Goal: Transaction & Acquisition: Obtain resource

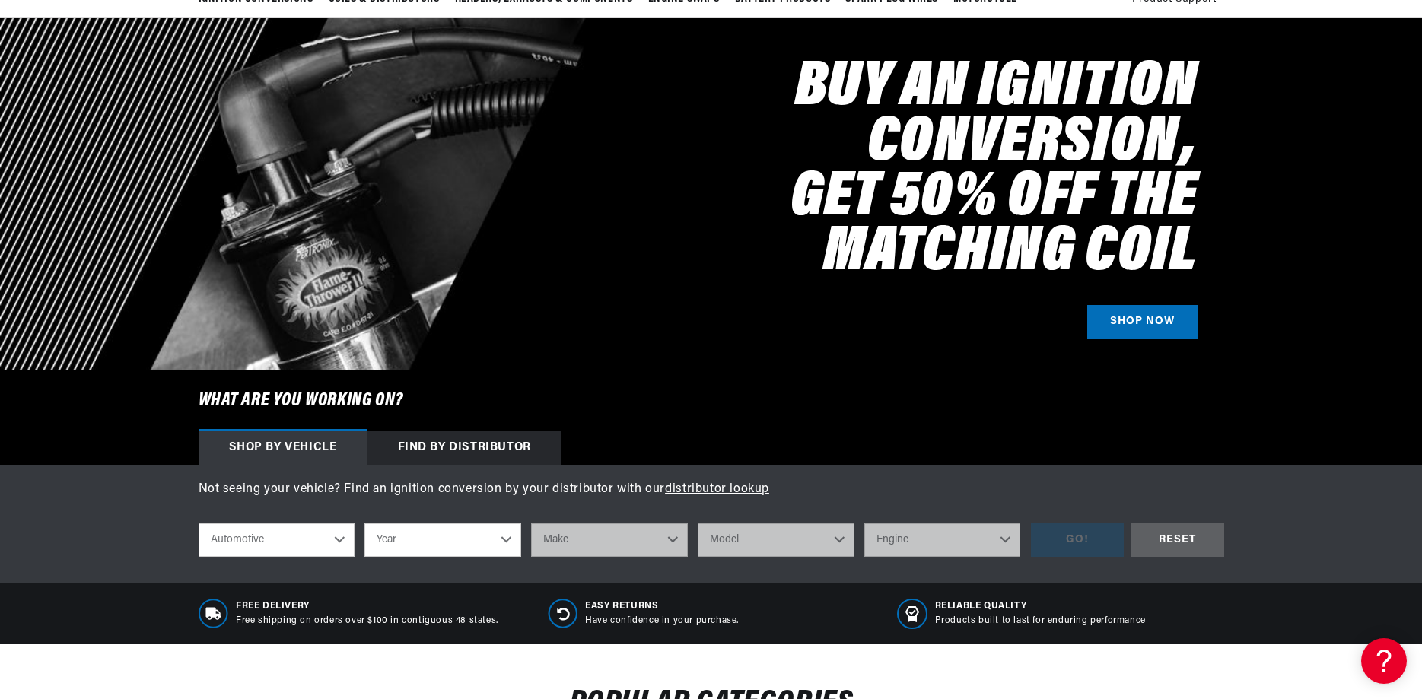
scroll to position [0, 1901]
click at [365, 524] on select "Year 2022 2021 2020 2019 2018 2017 2016 2015 2014 2013 2012 2011 2010 2009 2008…" at bounding box center [443, 540] width 157 height 33
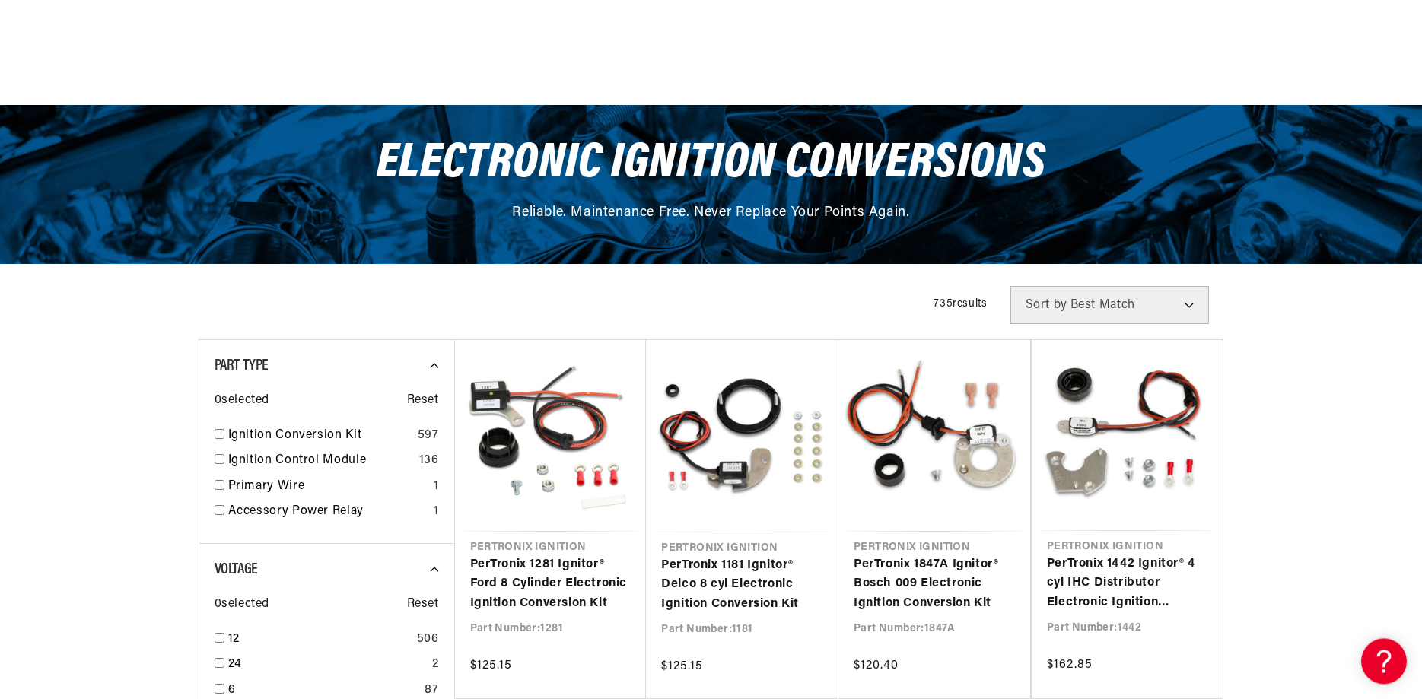
scroll to position [233, 0]
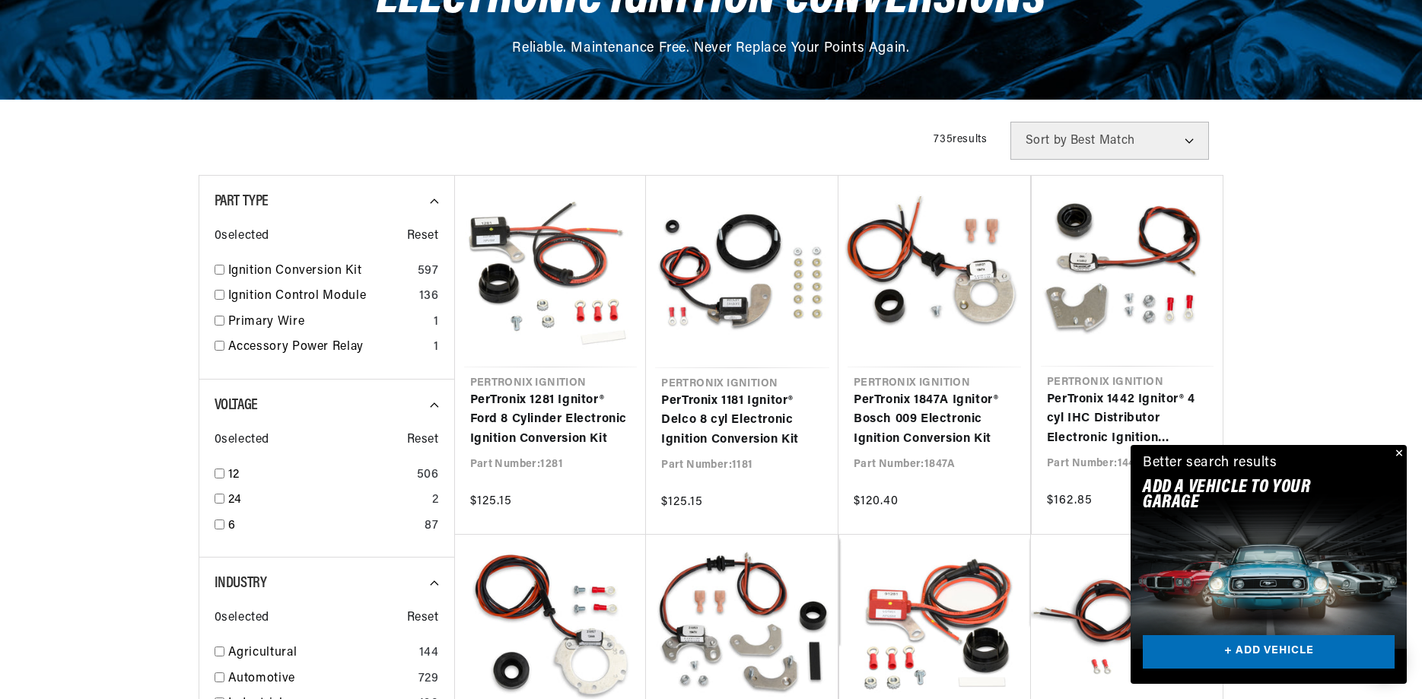
click at [1398, 453] on button "Close" at bounding box center [1398, 454] width 18 height 18
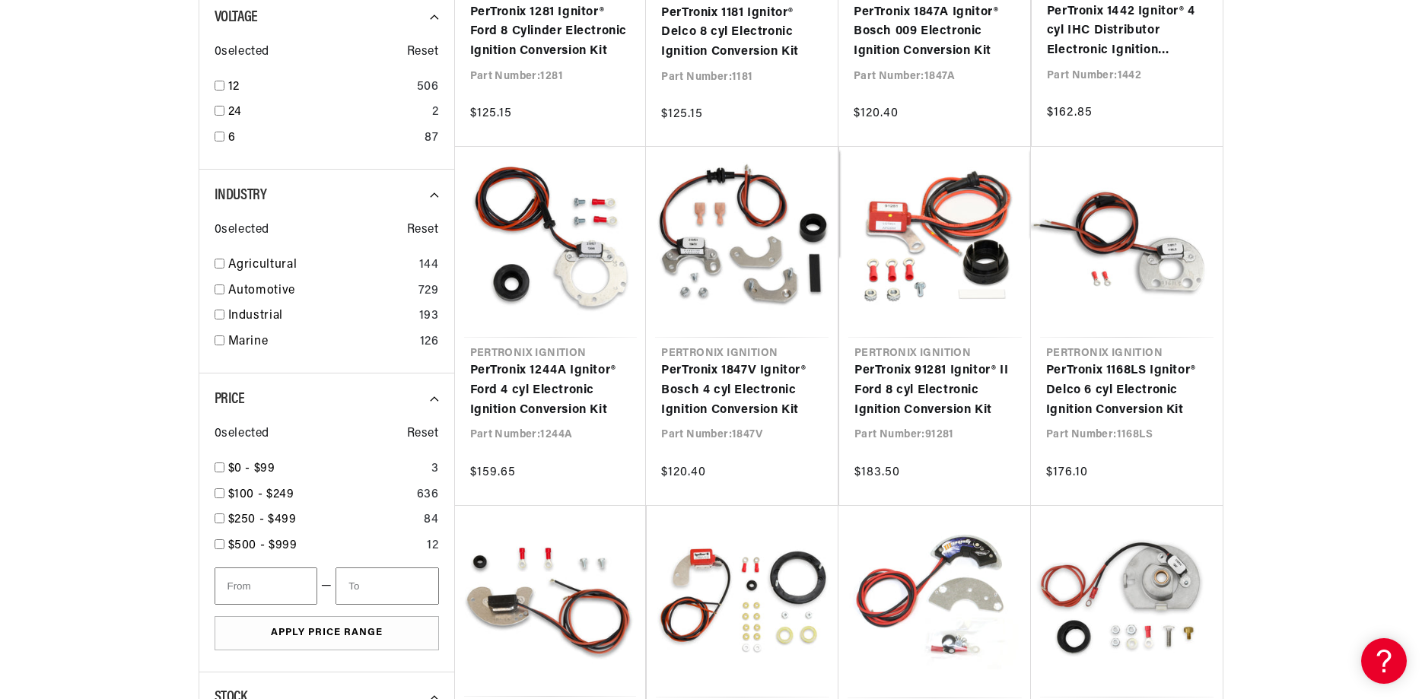
scroll to position [932, 0]
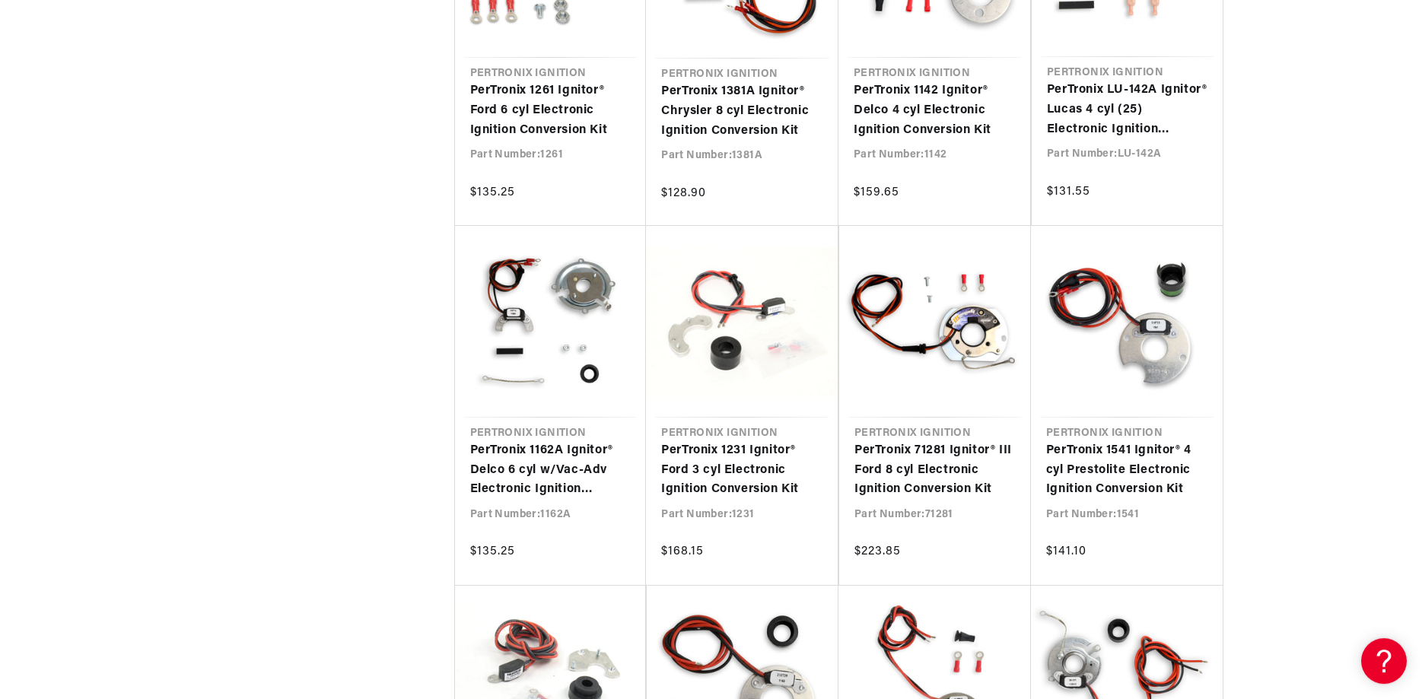
scroll to position [1630, 0]
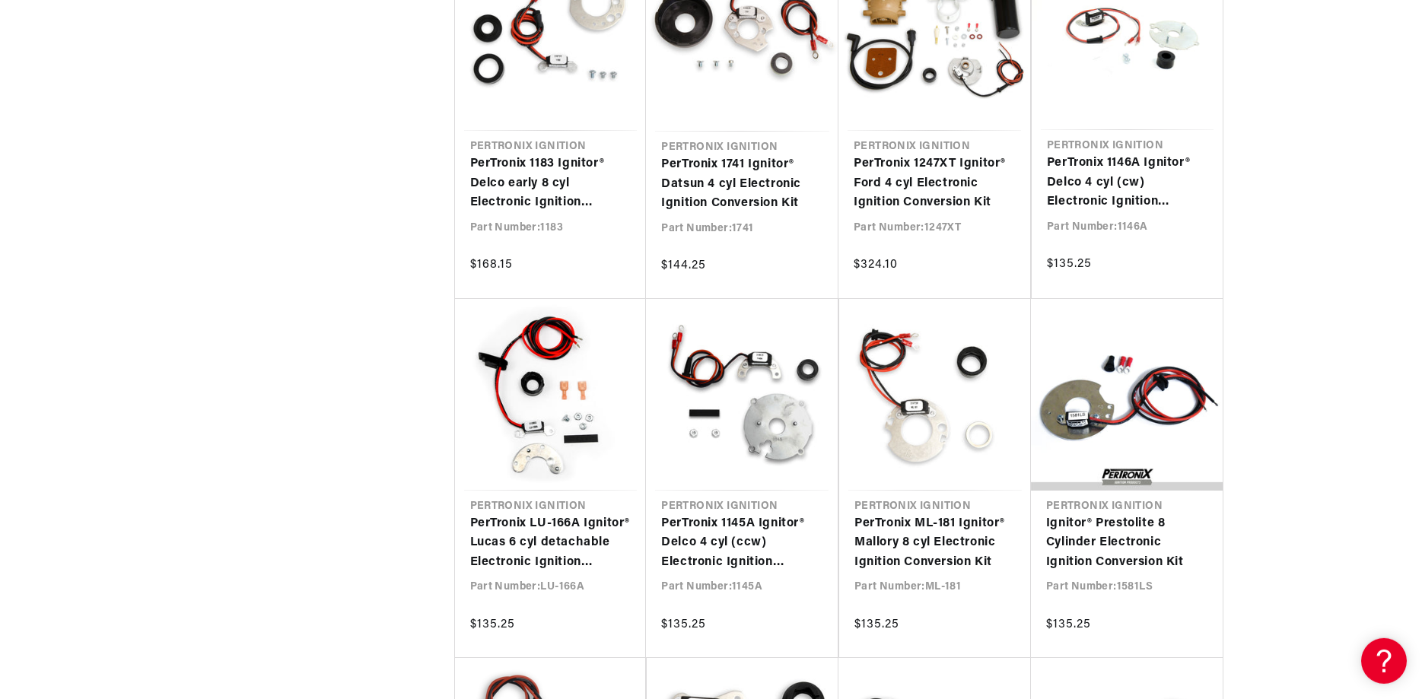
scroll to position [2639, 0]
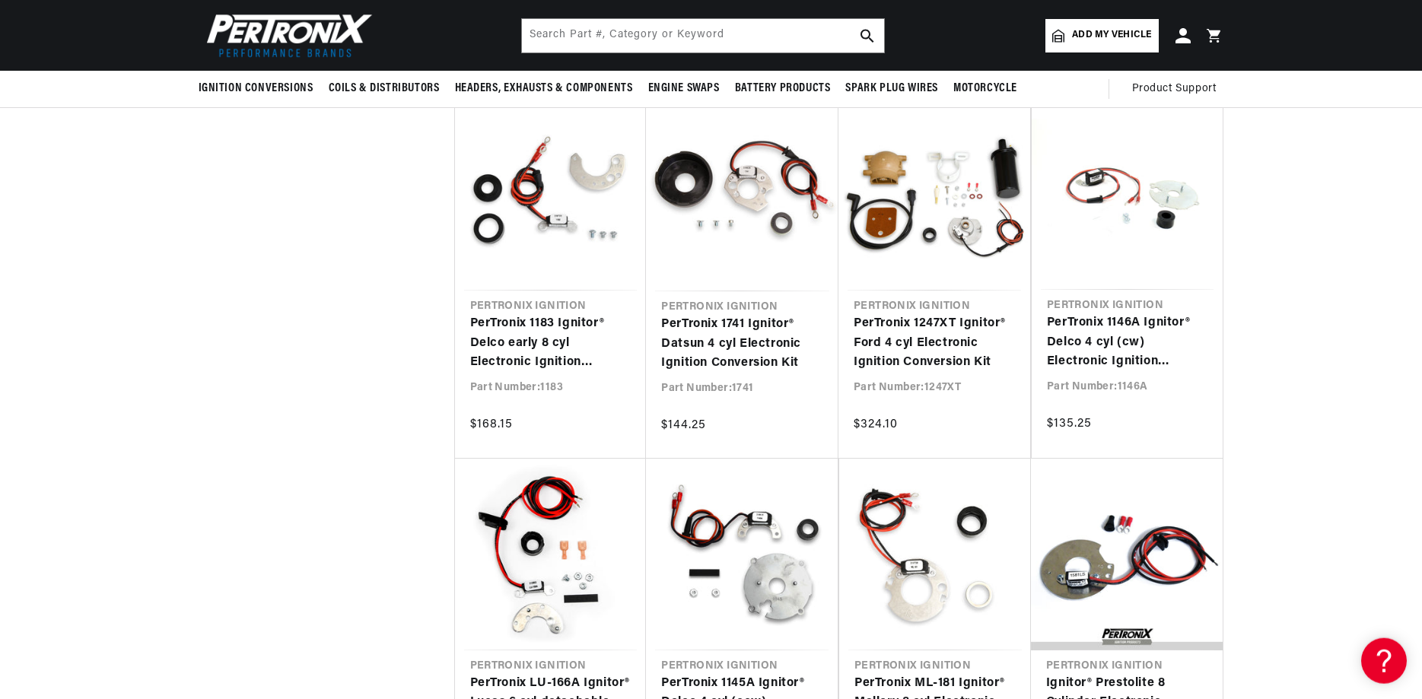
scroll to position [2251, 0]
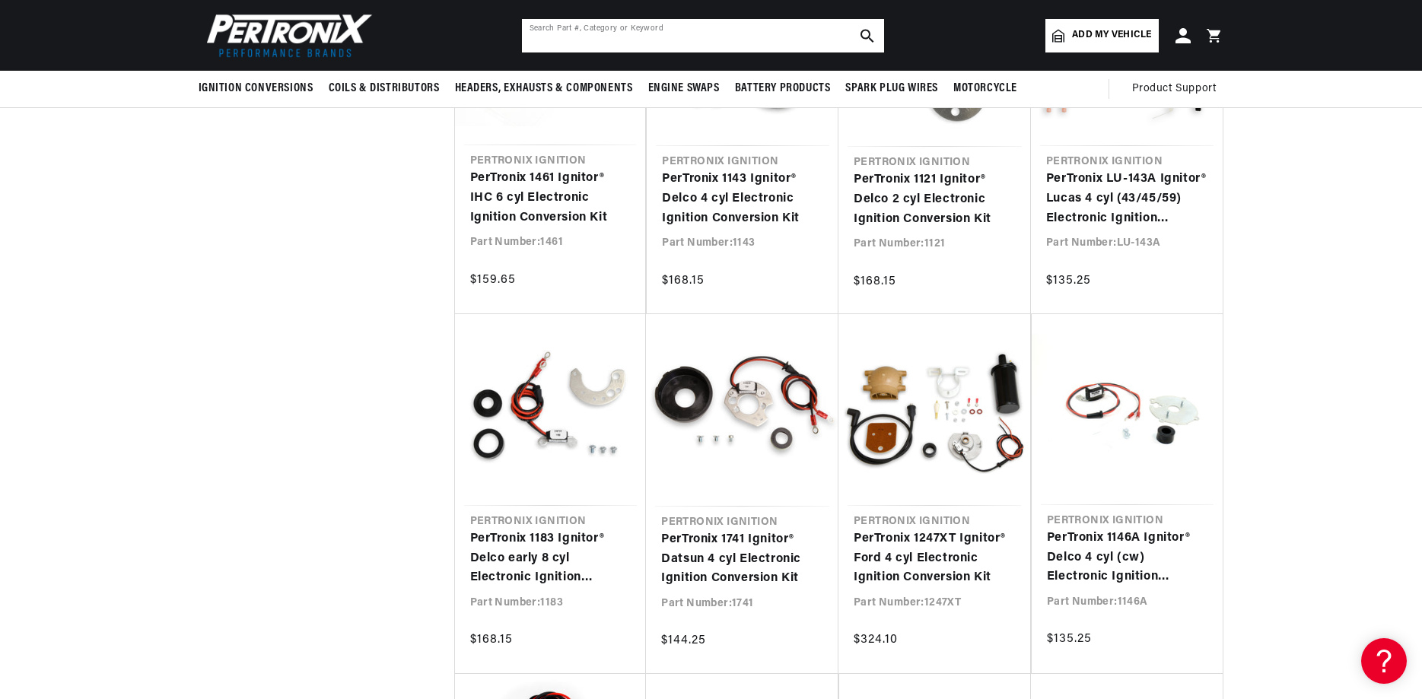
click at [645, 38] on input "text" at bounding box center [703, 35] width 362 height 33
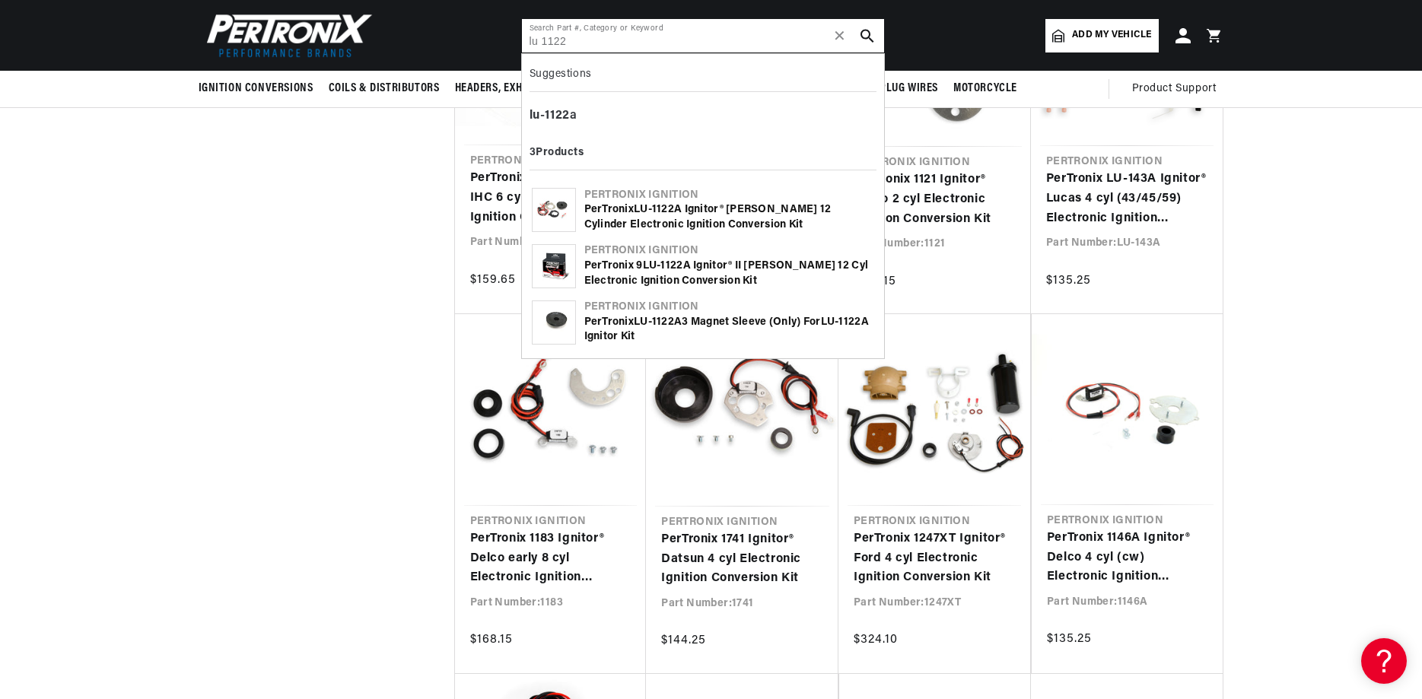
type input "lu 1122"
click at [673, 207] on b "1122" at bounding box center [663, 209] width 22 height 11
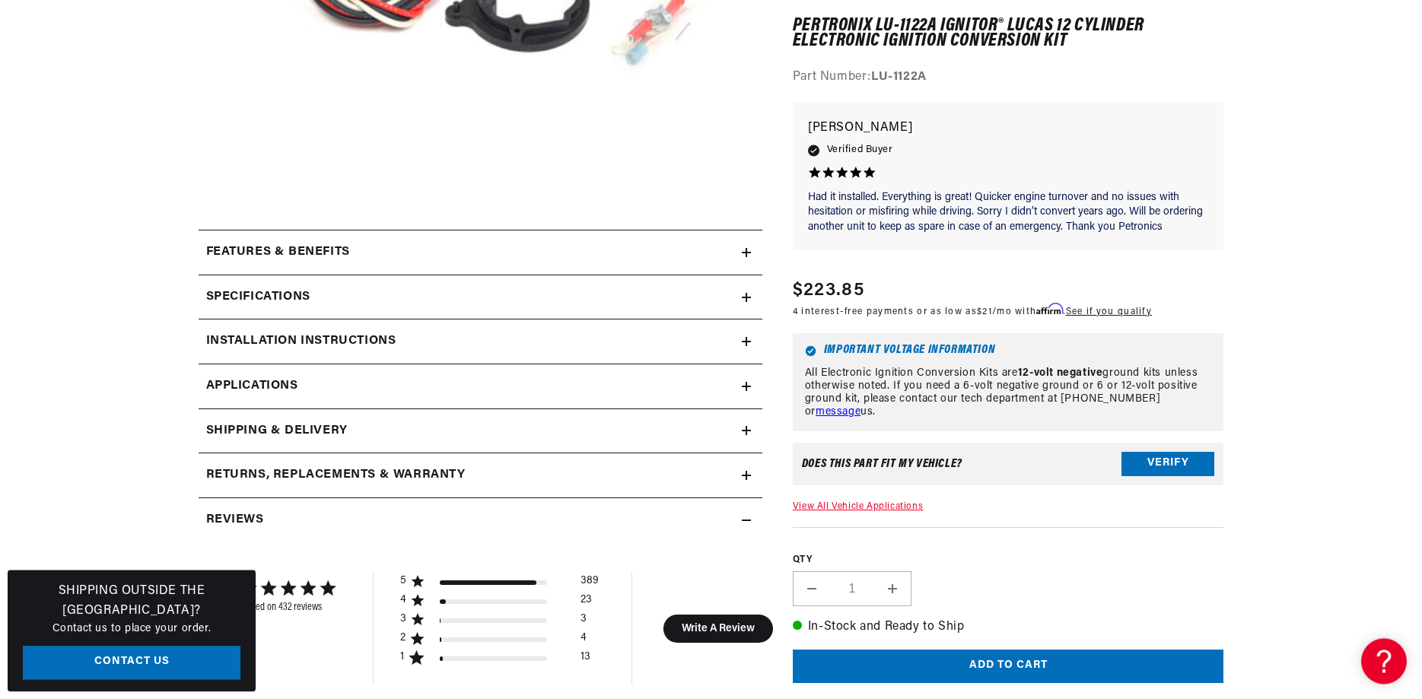
scroll to position [543, 0]
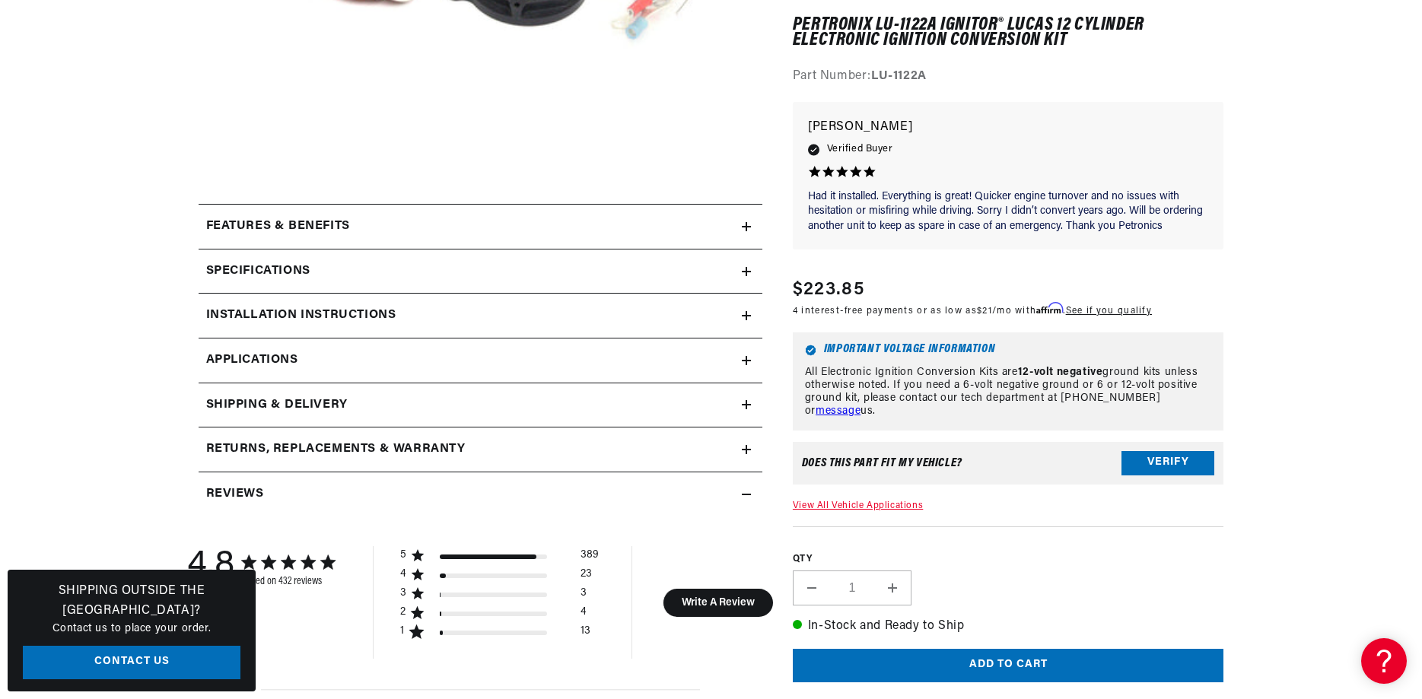
click at [284, 311] on h2 "Installation instructions" at bounding box center [301, 316] width 190 height 20
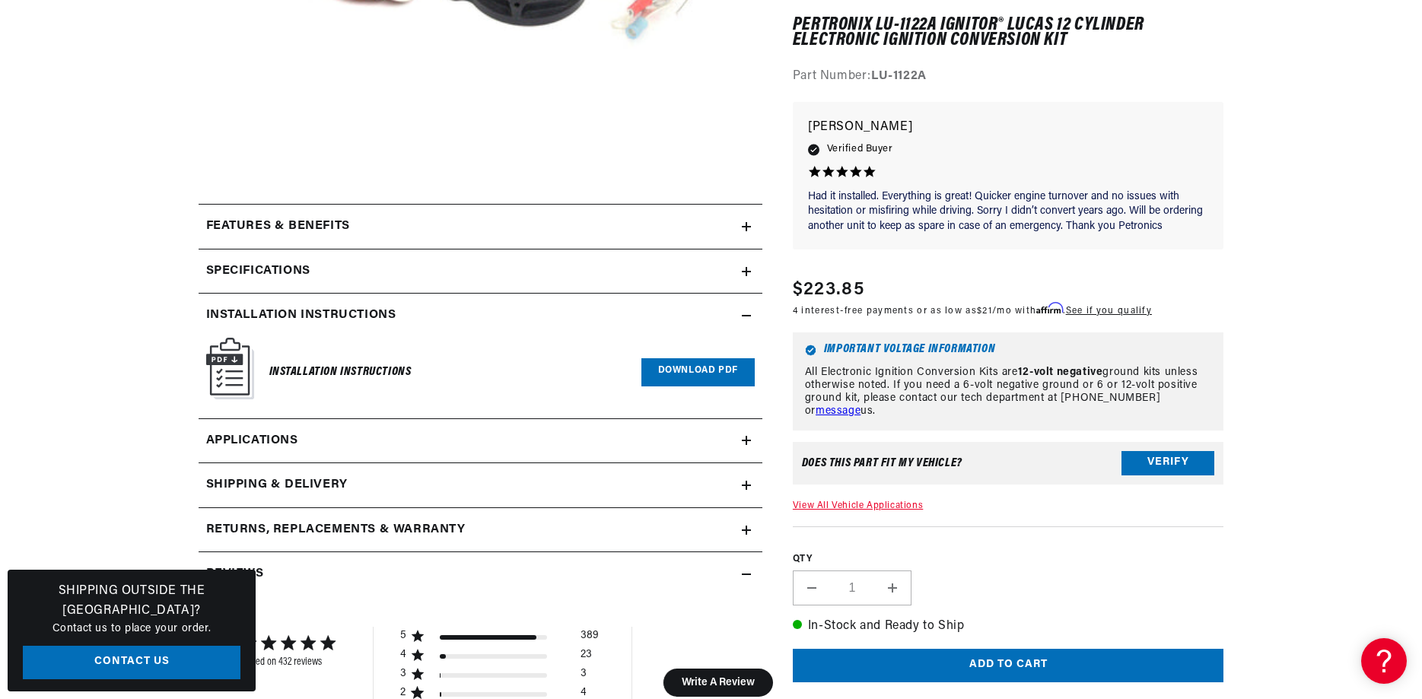
click at [692, 373] on link "Download PDF" at bounding box center [698, 372] width 113 height 28
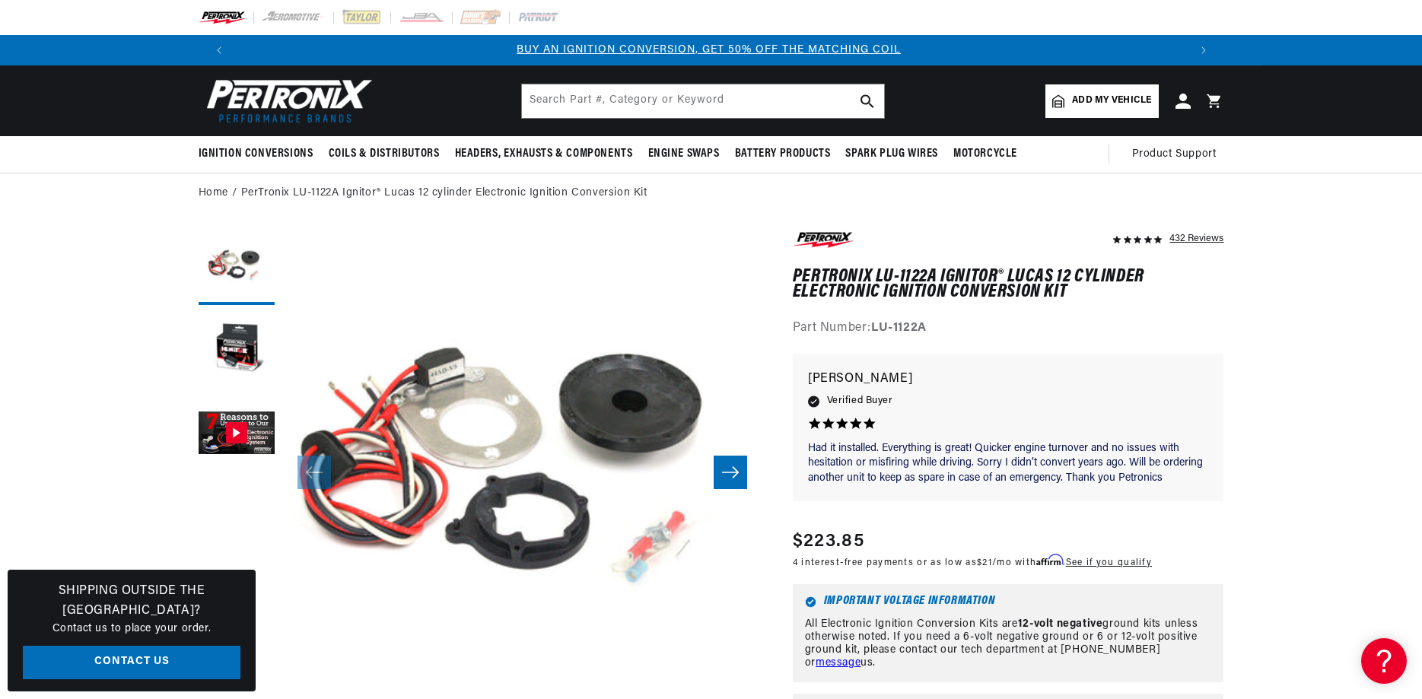
scroll to position [0, 0]
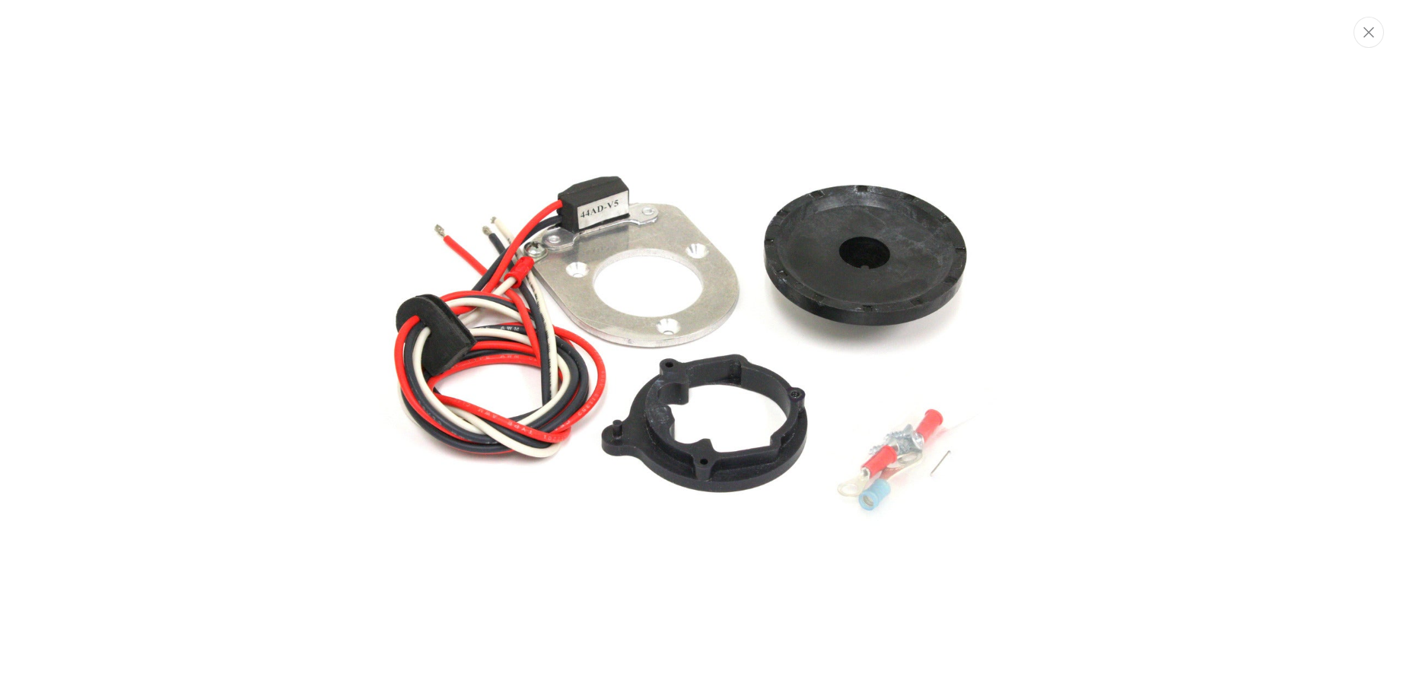
scroll to position [0, 1901]
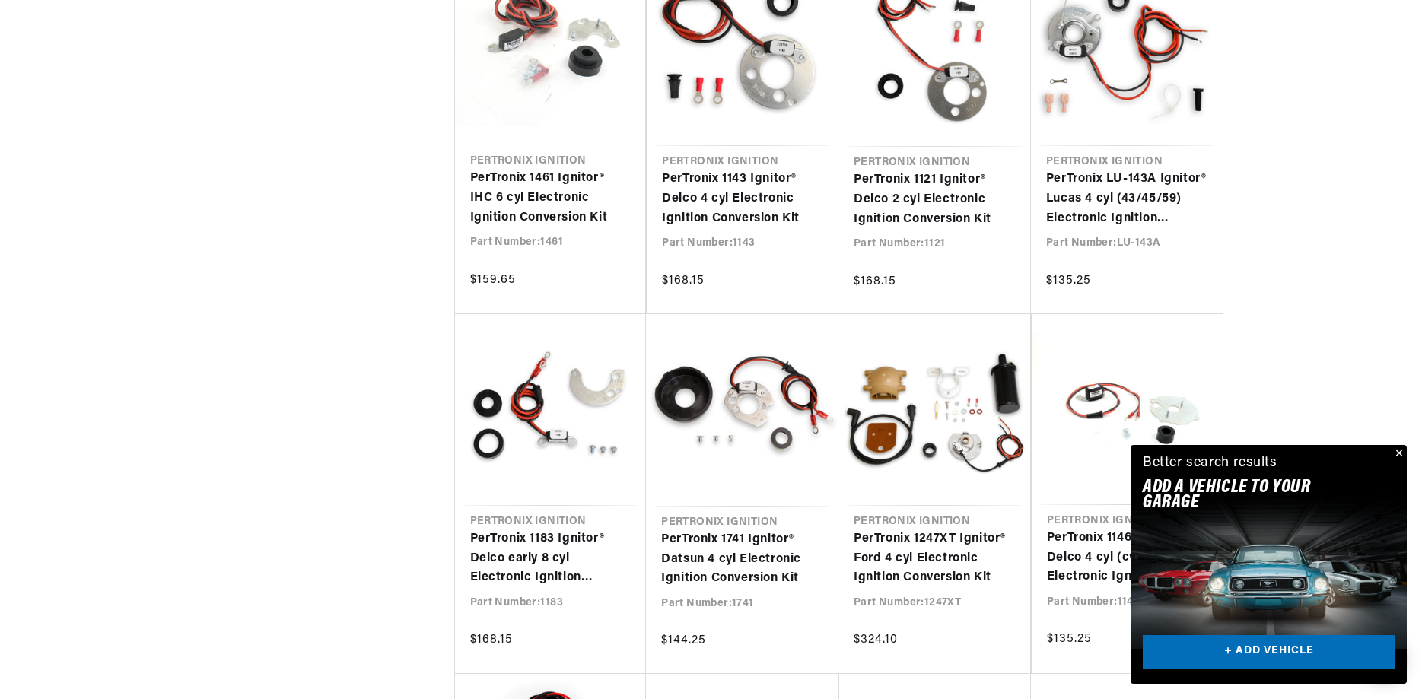
click at [1400, 449] on button "Close" at bounding box center [1398, 454] width 18 height 18
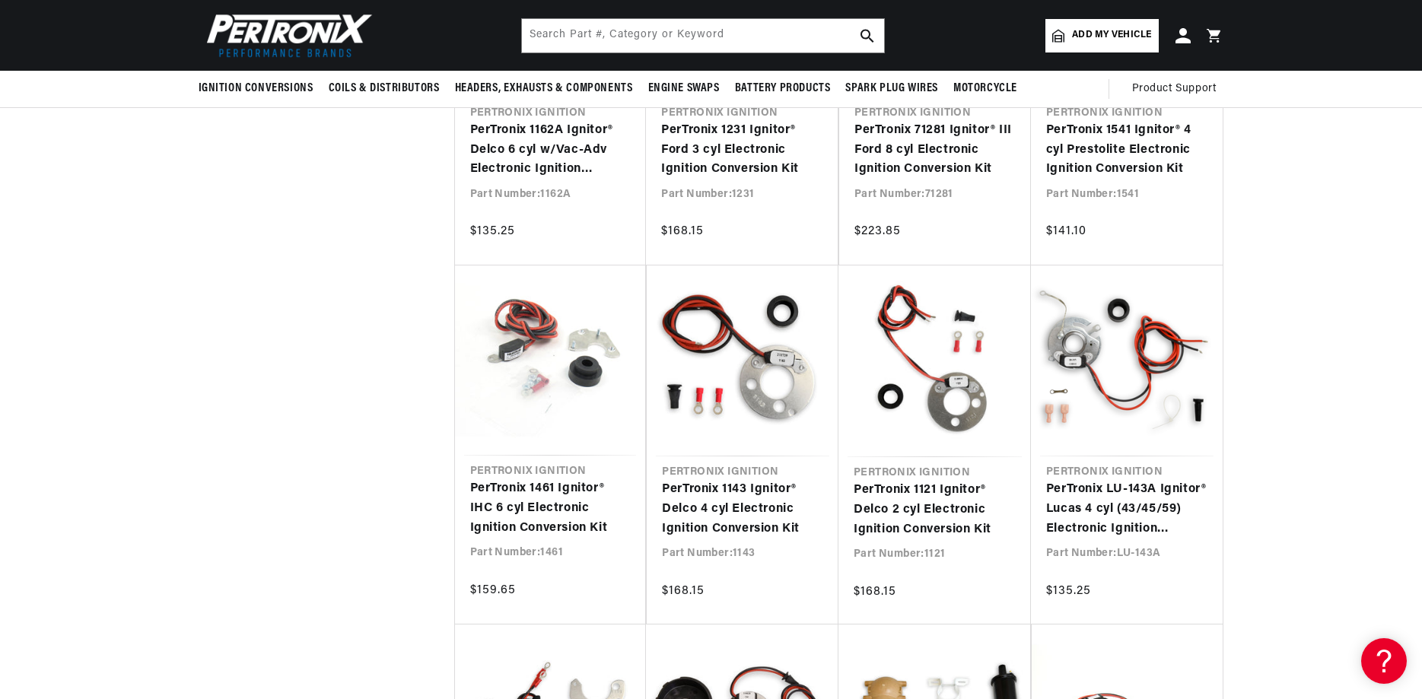
scroll to position [1553, 0]
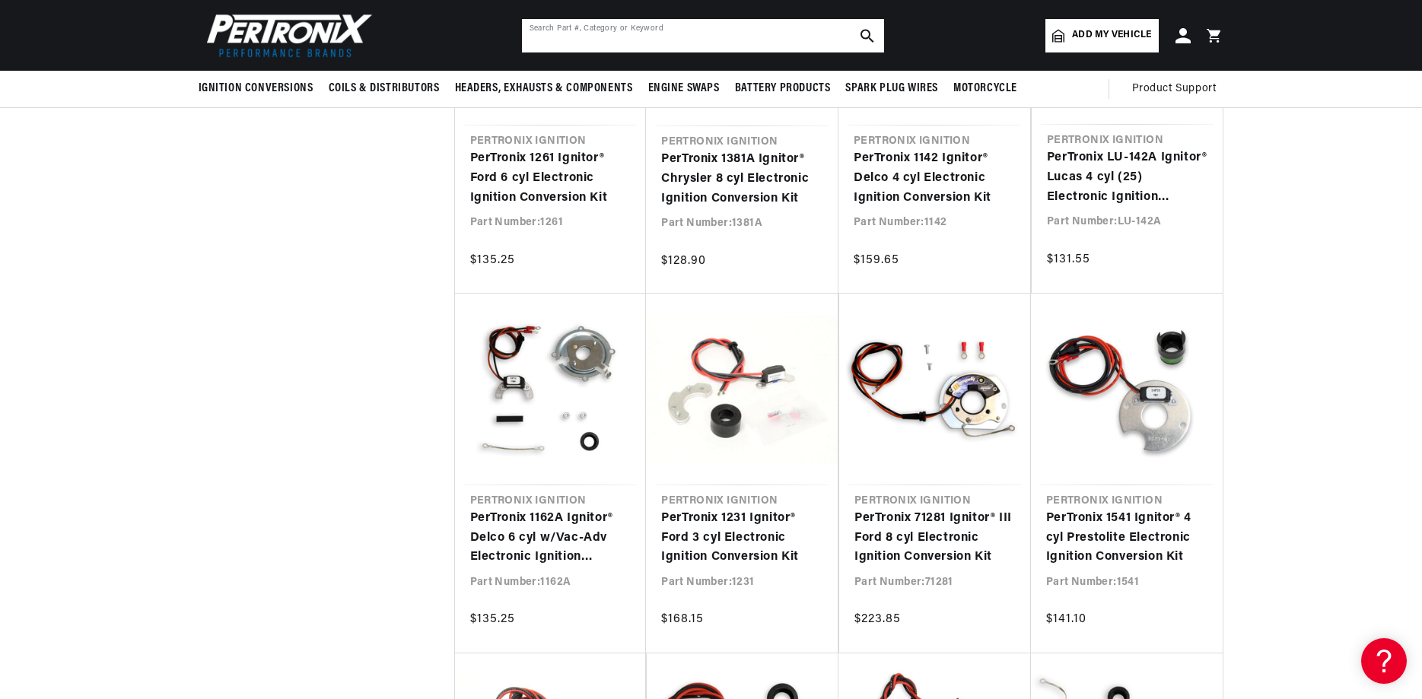
click at [739, 33] on input "text" at bounding box center [703, 35] width 362 height 33
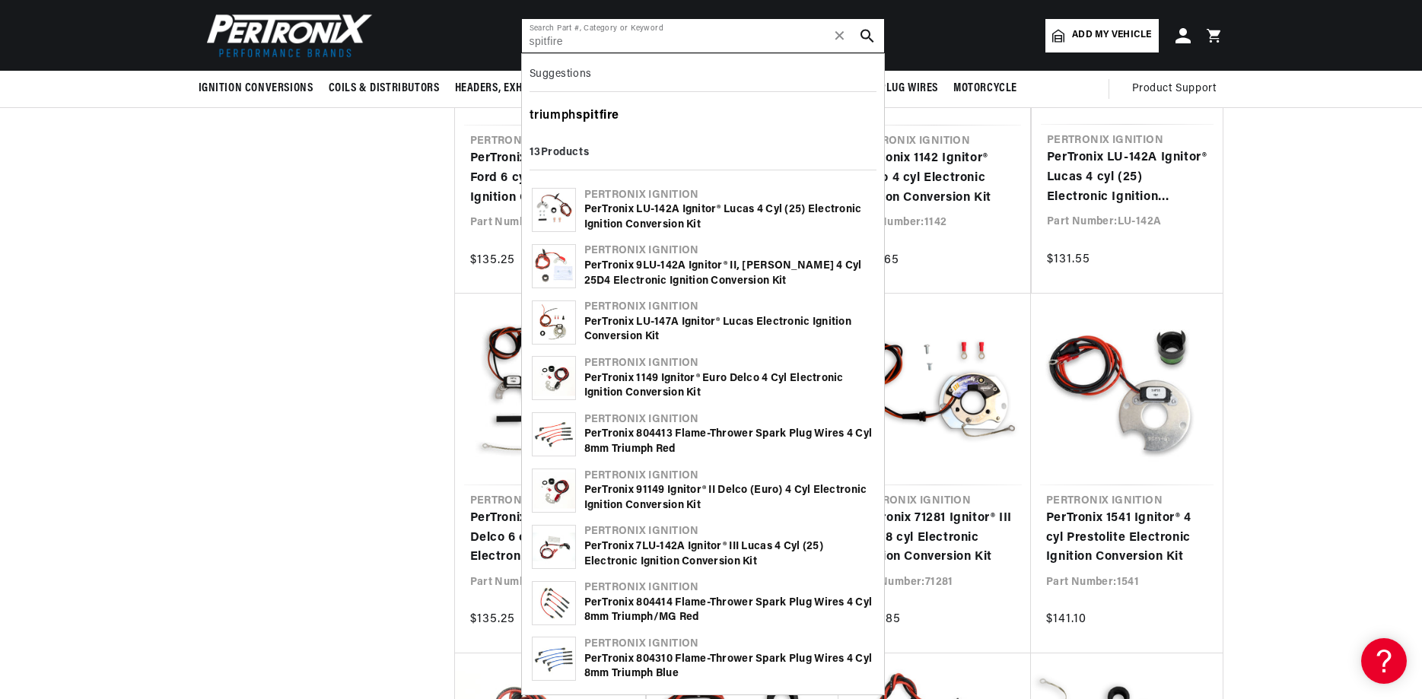
type input "spitfire"
click at [606, 113] on b "spitfire" at bounding box center [597, 116] width 43 height 12
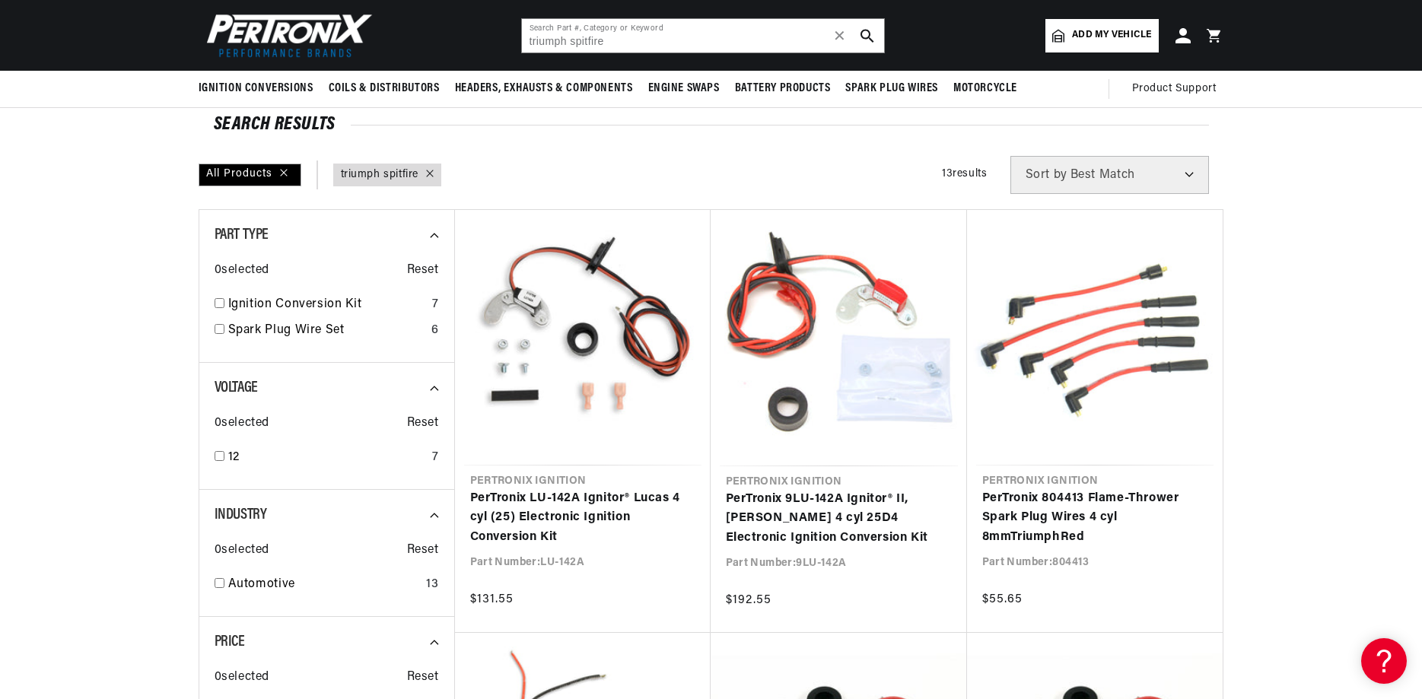
scroll to position [0, 951]
drag, startPoint x: 51, startPoint y: 217, endPoint x: 87, endPoint y: 199, distance: 39.8
click at [623, 39] on input "triumph spitfire" at bounding box center [703, 35] width 362 height 33
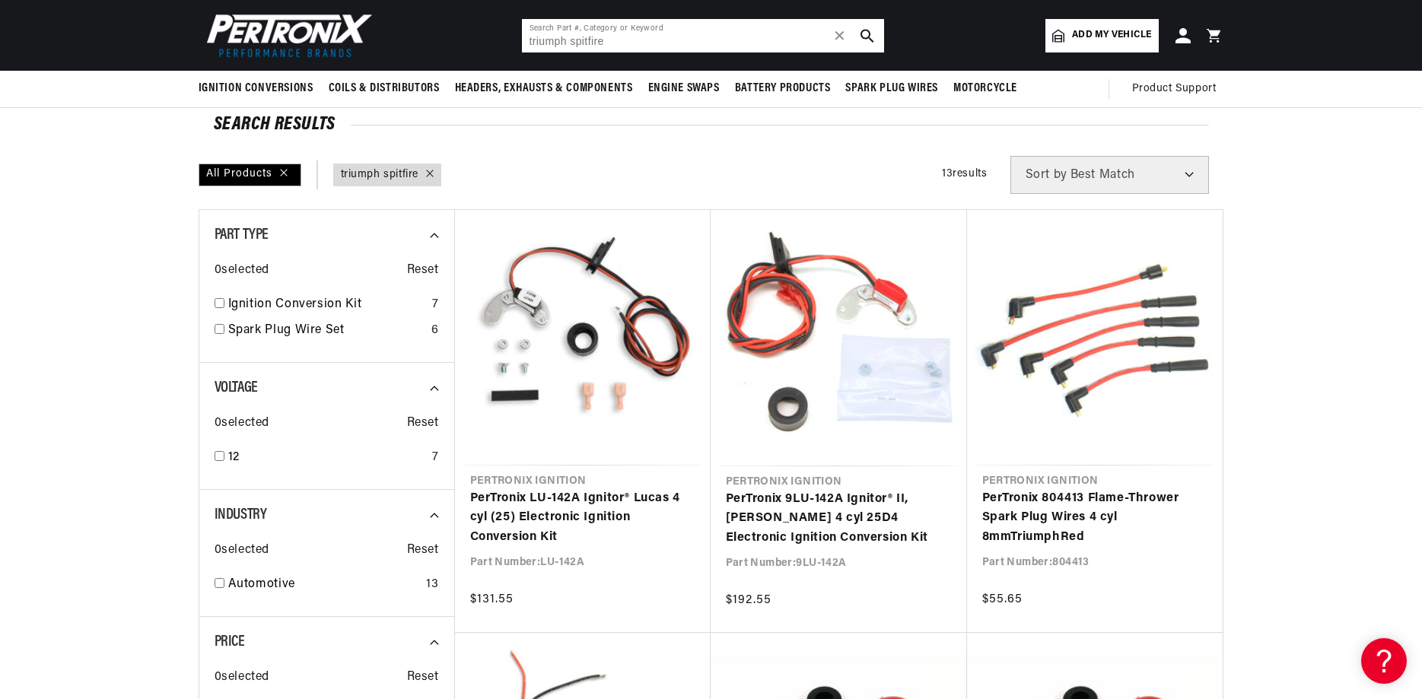
click at [613, 38] on input "triumph spitfire" at bounding box center [703, 35] width 362 height 33
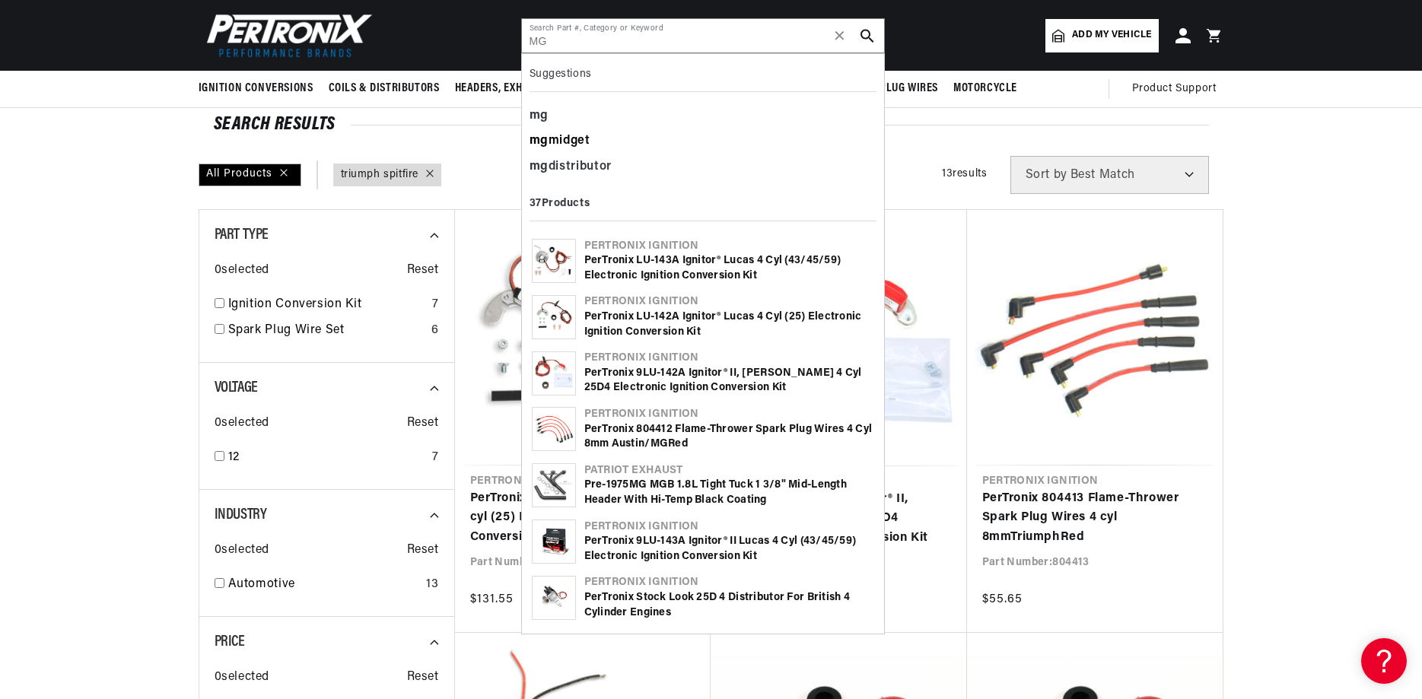
click at [557, 132] on div "mg midget" at bounding box center [703, 142] width 347 height 26
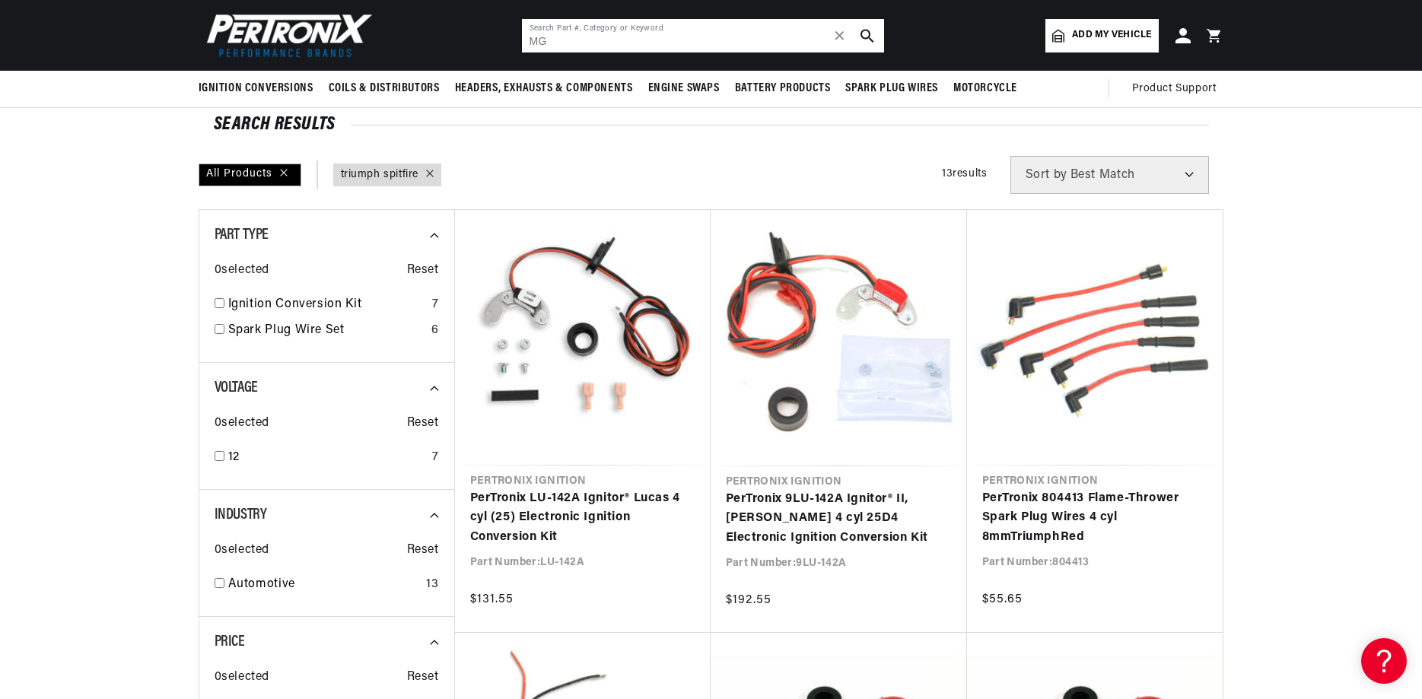
type input "mg midget"
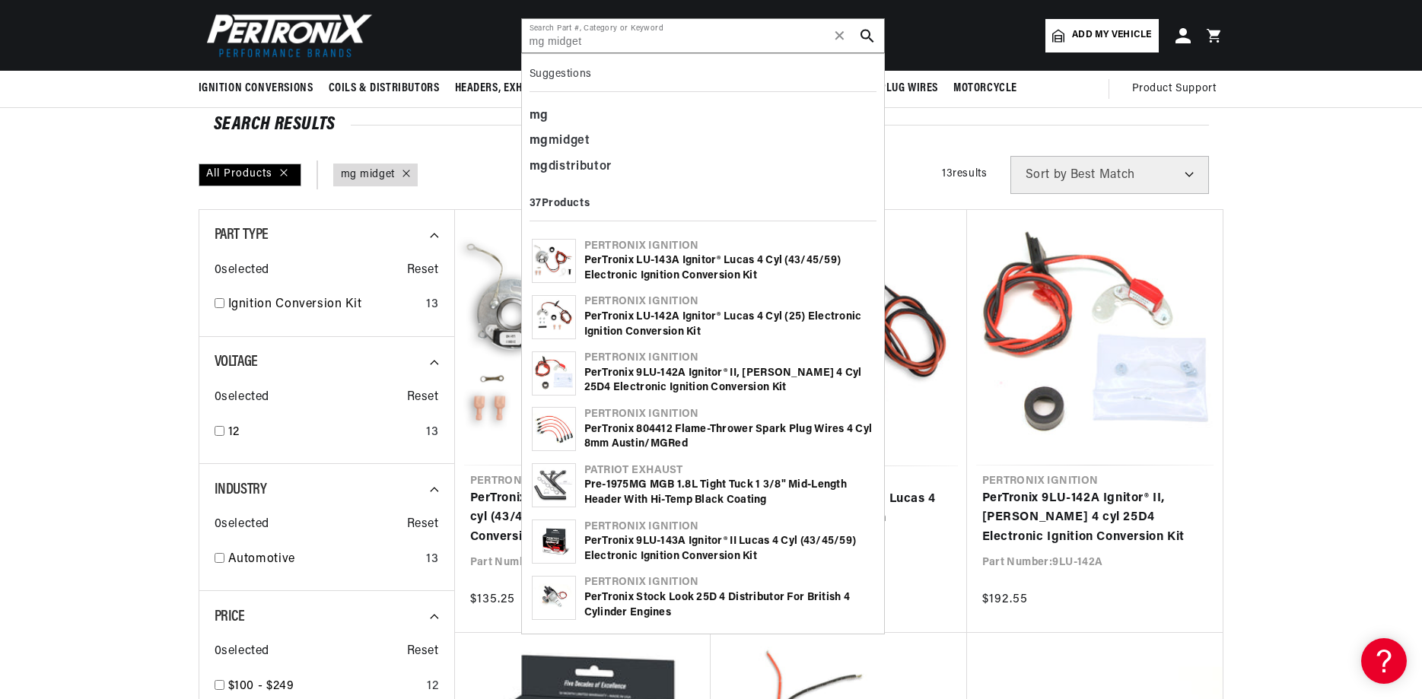
click at [866, 35] on icon "search button" at bounding box center [868, 36] width 14 height 14
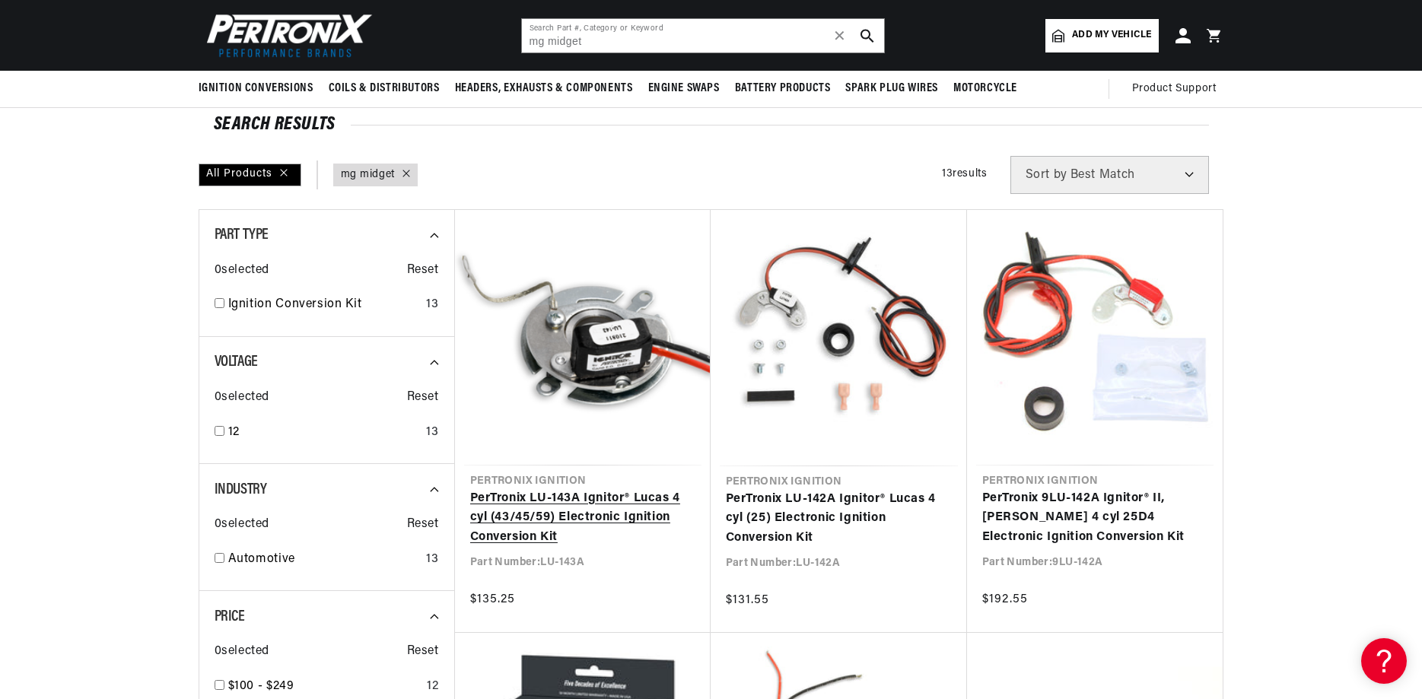
scroll to position [0, 1901]
click at [511, 513] on link "PerTronix LU-143A Ignitor® Lucas 4 cyl (43/45/59) Electronic Ignition Conversio…" at bounding box center [582, 518] width 225 height 59
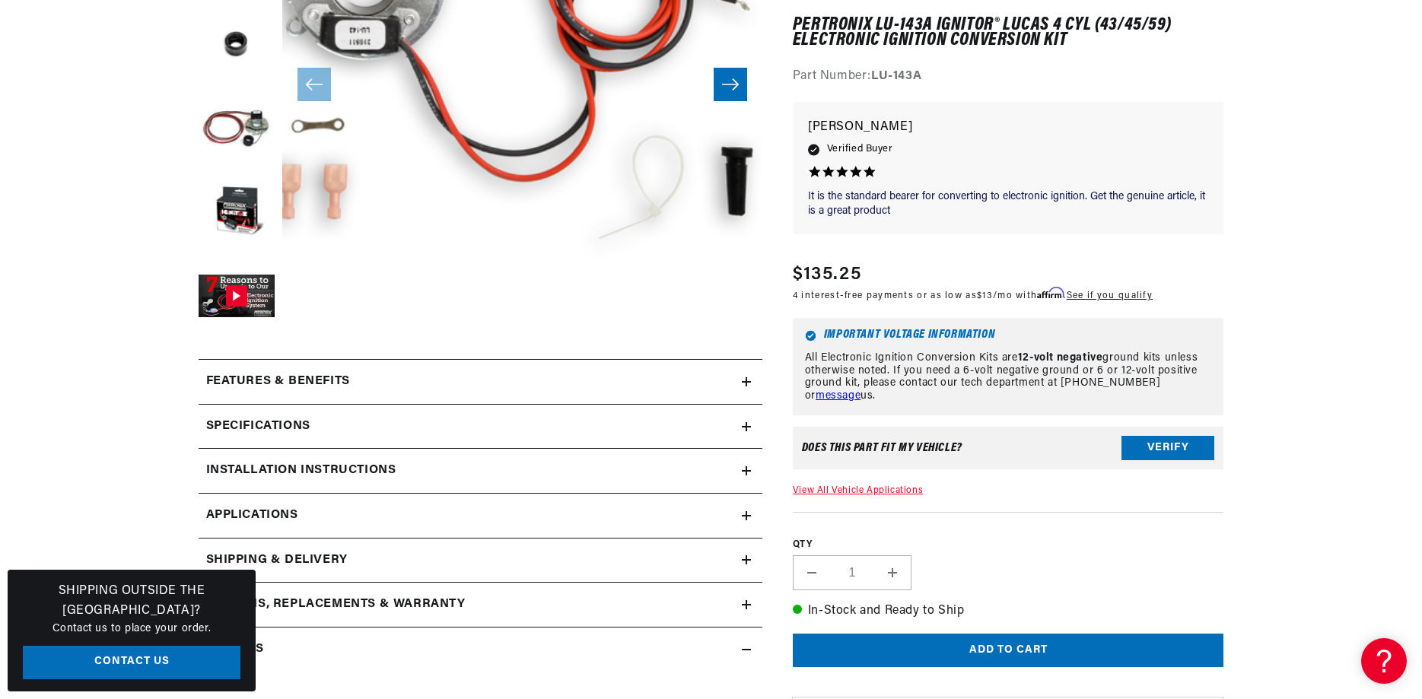
scroll to position [0, 951]
click at [1168, 448] on button "Verify" at bounding box center [1168, 448] width 93 height 24
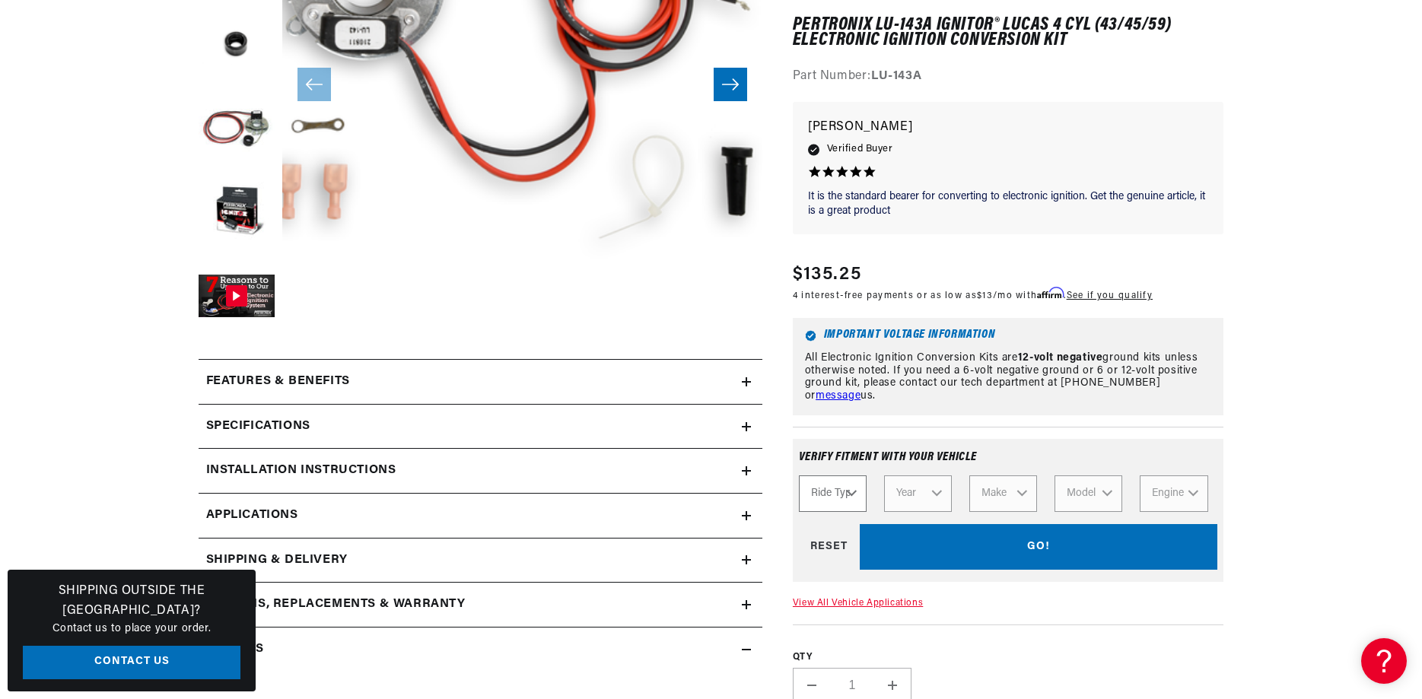
scroll to position [0, 1901]
click at [799, 476] on select "Ride Type Automotive Agricultural Industrial Marine Motorcycle" at bounding box center [833, 494] width 68 height 37
select select "Automotive"
click option "Automotive" at bounding box center [0, 0] width 0 height 0
select select "Automotive"
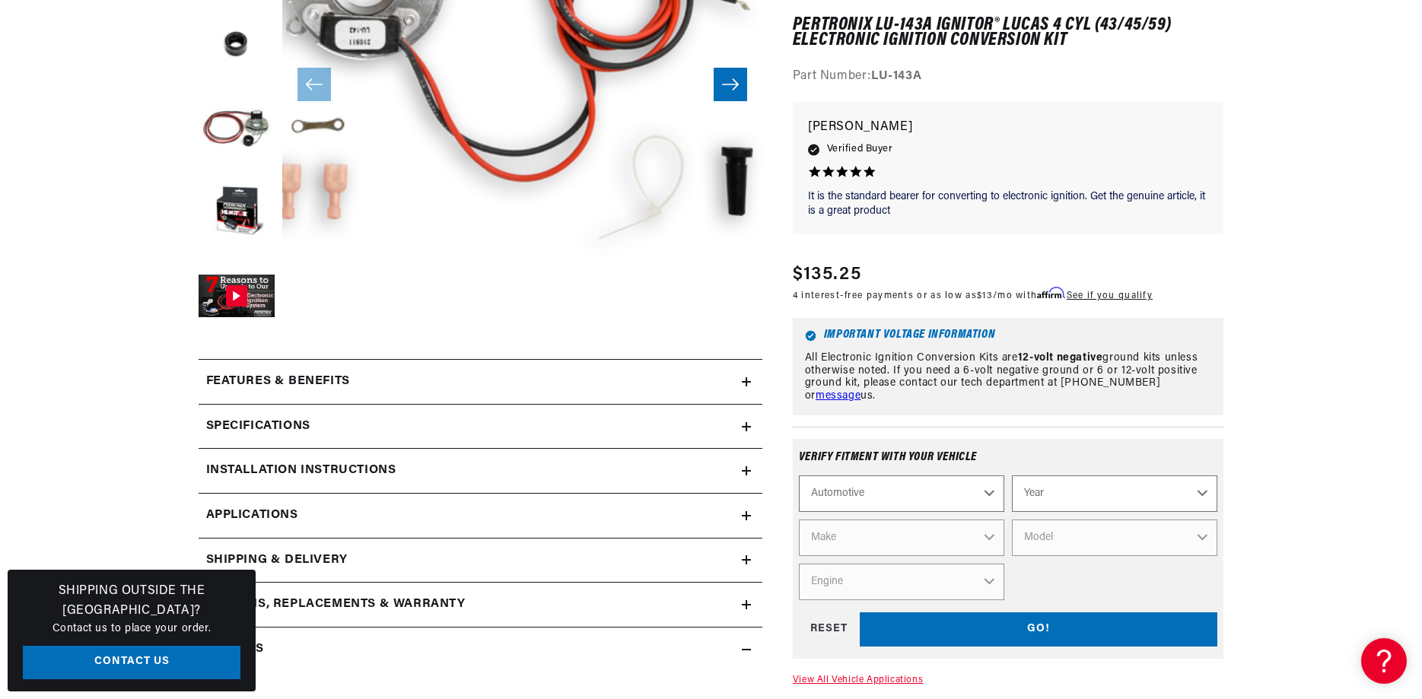
click at [1012, 476] on select "Year 2022 2021 2020 2019 2018 2017 2016 2015 2014 2013 2012 2011 2010 2009 2008…" at bounding box center [1114, 494] width 205 height 37
select select "1976"
click option "1976" at bounding box center [0, 0] width 0 height 0
select select "1976"
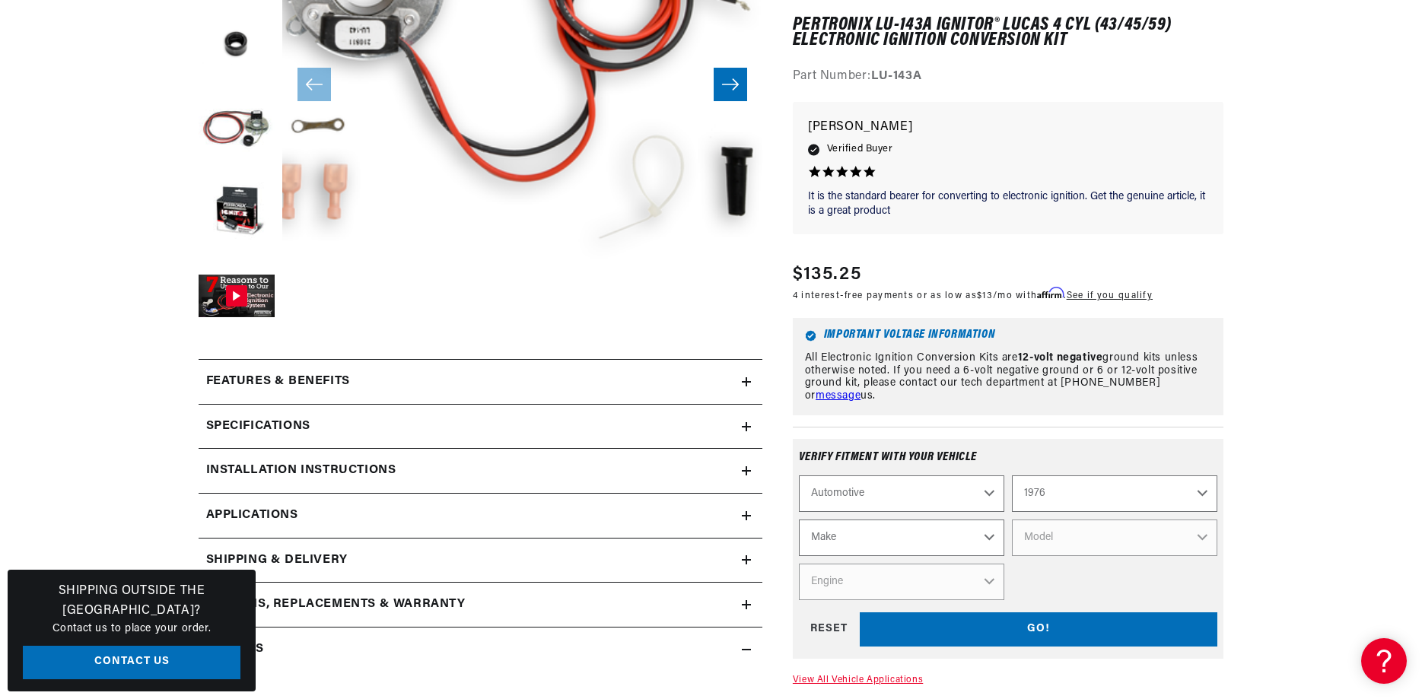
click at [799, 520] on select "Make Alfa Romeo American Motors Audi Avanti BMW Buick Cadillac Checker Chevrole…" at bounding box center [901, 538] width 205 height 37
select select "MG"
click option "MG" at bounding box center [0, 0] width 0 height 0
select select "MG"
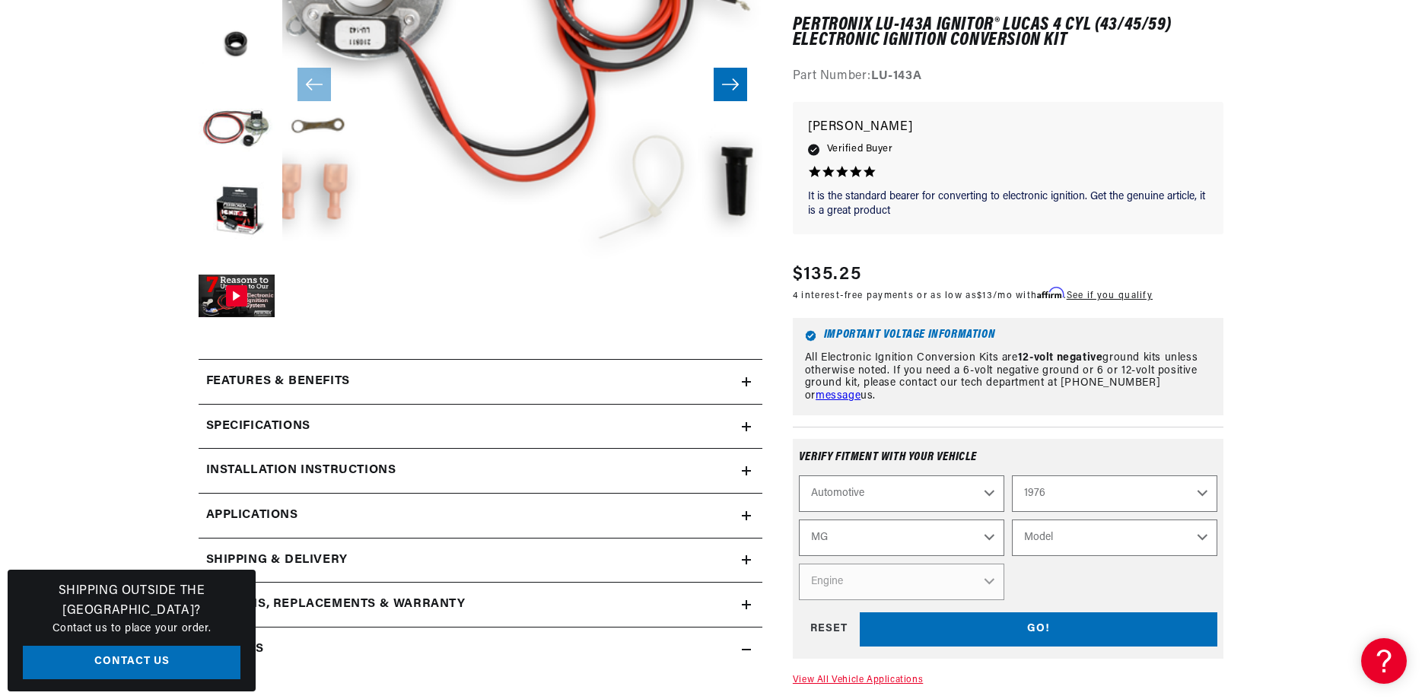
click at [1012, 520] on select "Model MGB Midget" at bounding box center [1114, 538] width 205 height 37
select select "Midget"
click option "Midget" at bounding box center [0, 0] width 0 height 0
select select "Midget"
click at [799, 564] on select "Engine 1.5L" at bounding box center [901, 582] width 205 height 37
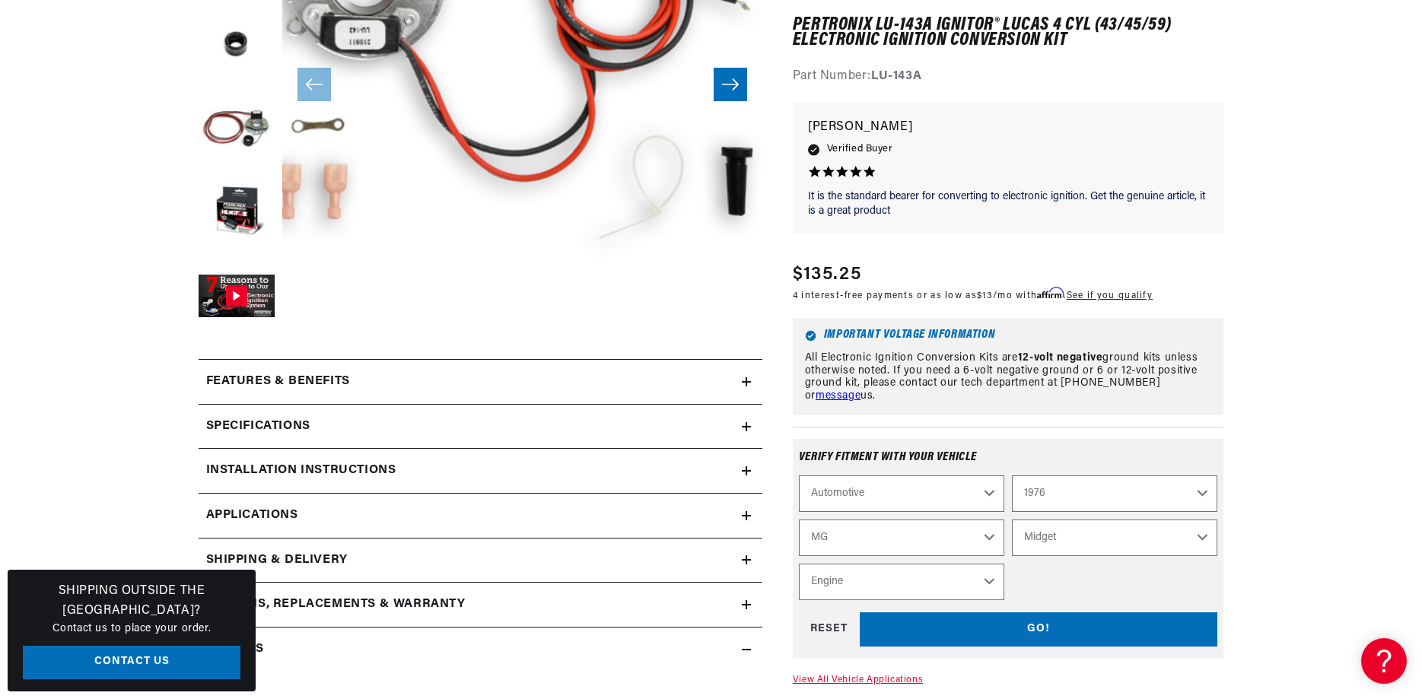
select select "1.5L"
click option "1.5L" at bounding box center [0, 0] width 0 height 0
select select "Engine"
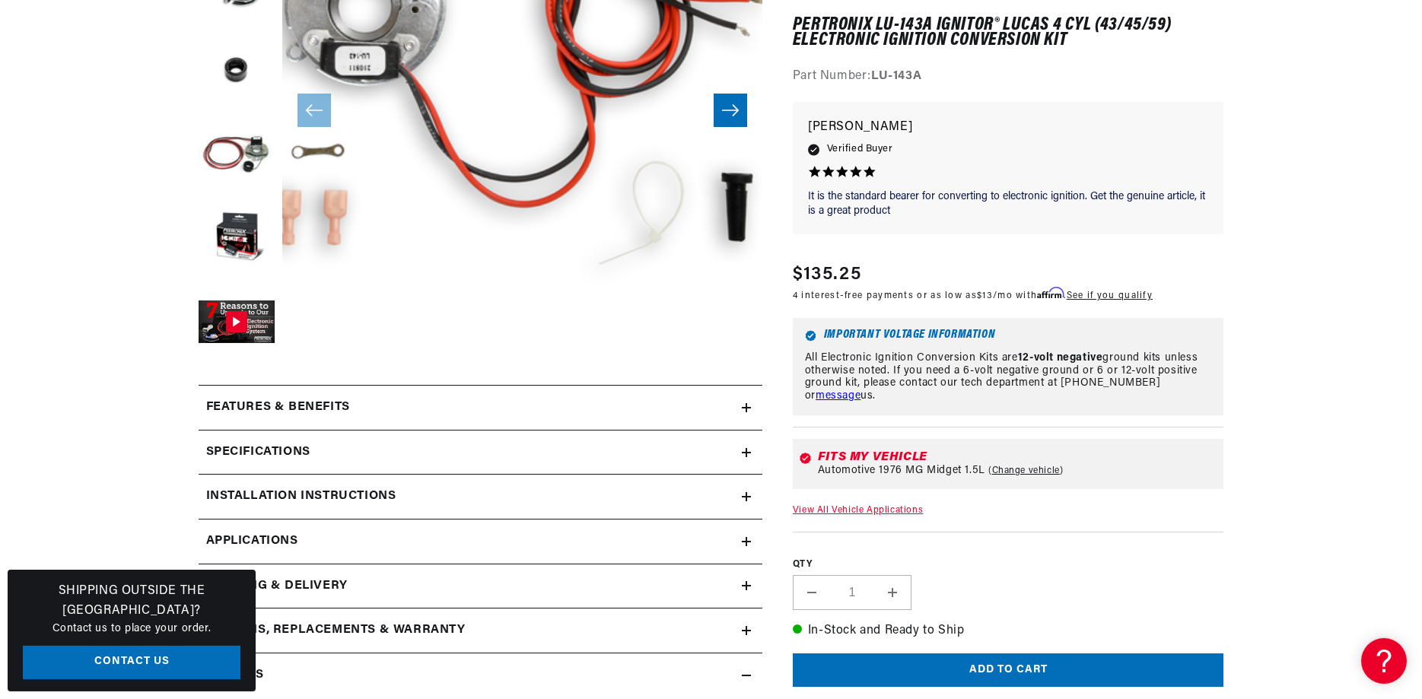
scroll to position [388, 0]
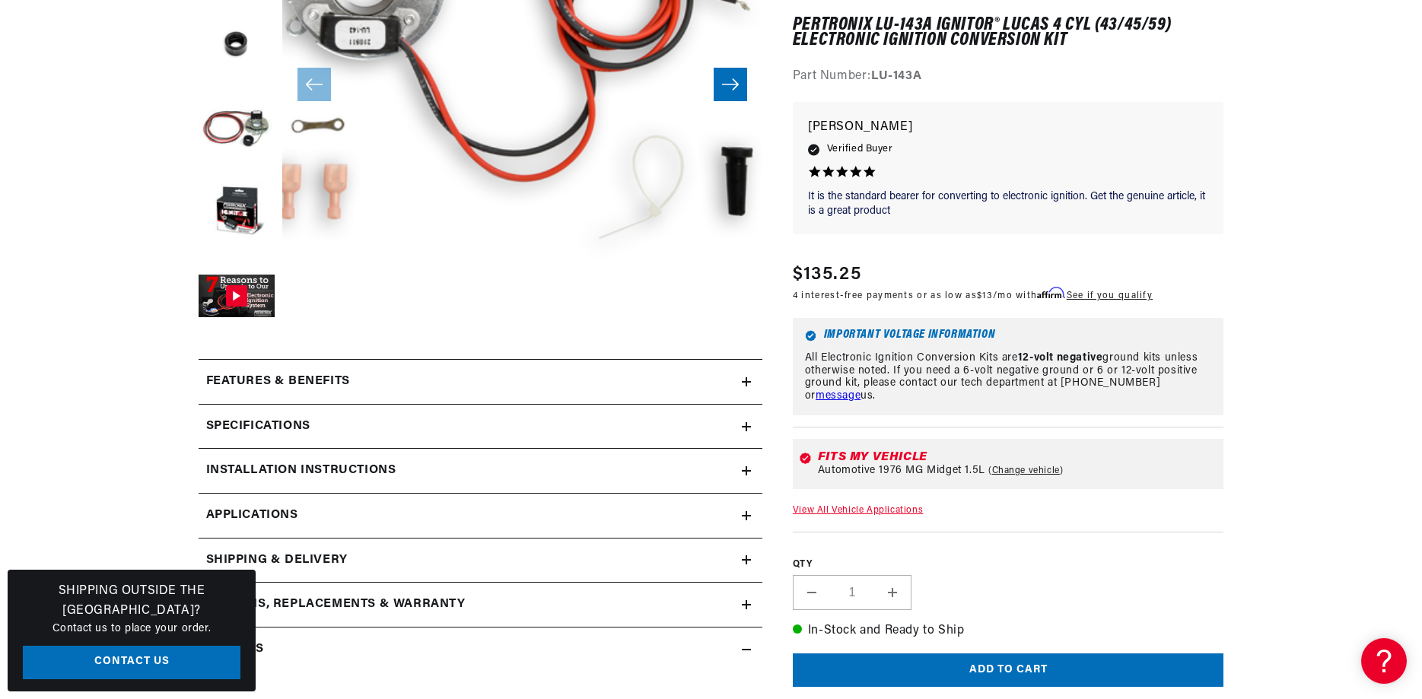
click at [356, 465] on h2 "Installation instructions" at bounding box center [301, 471] width 190 height 20
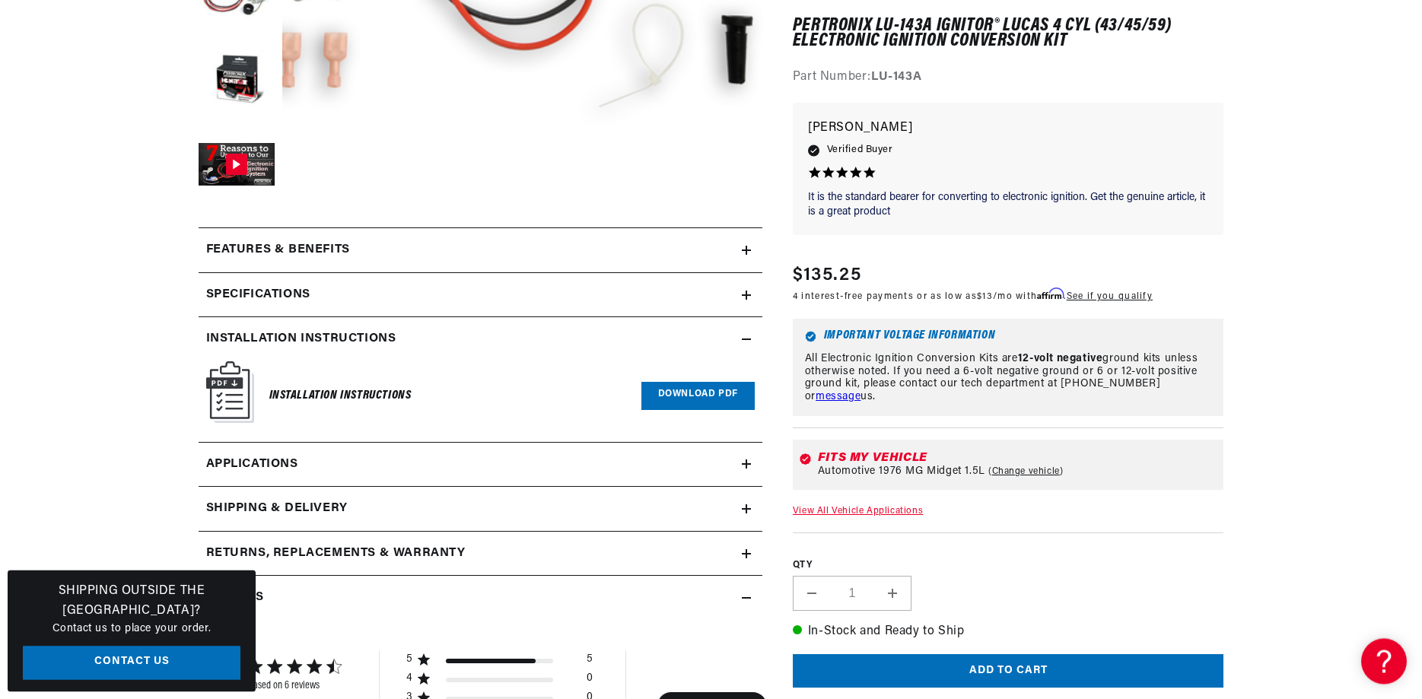
scroll to position [543, 0]
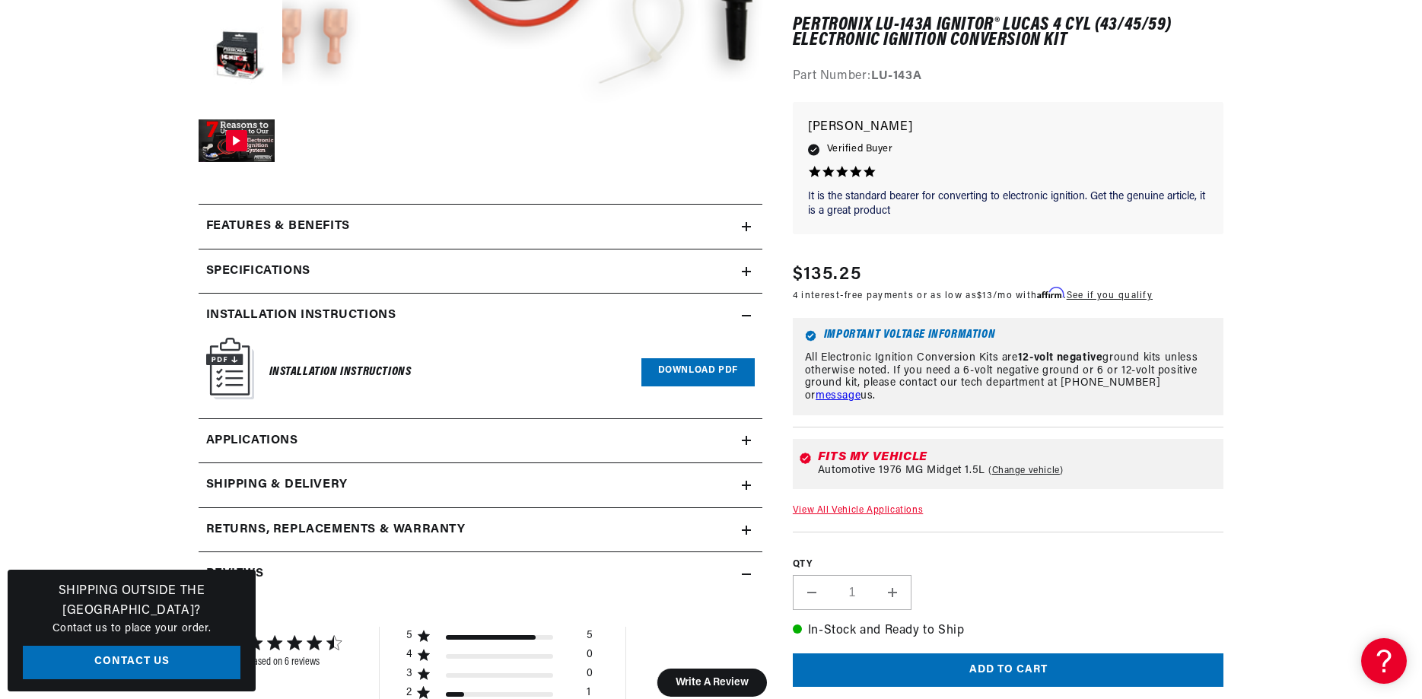
click at [686, 371] on link "Download PDF" at bounding box center [698, 372] width 113 height 28
click at [664, 369] on link "Download PDF" at bounding box center [698, 372] width 113 height 28
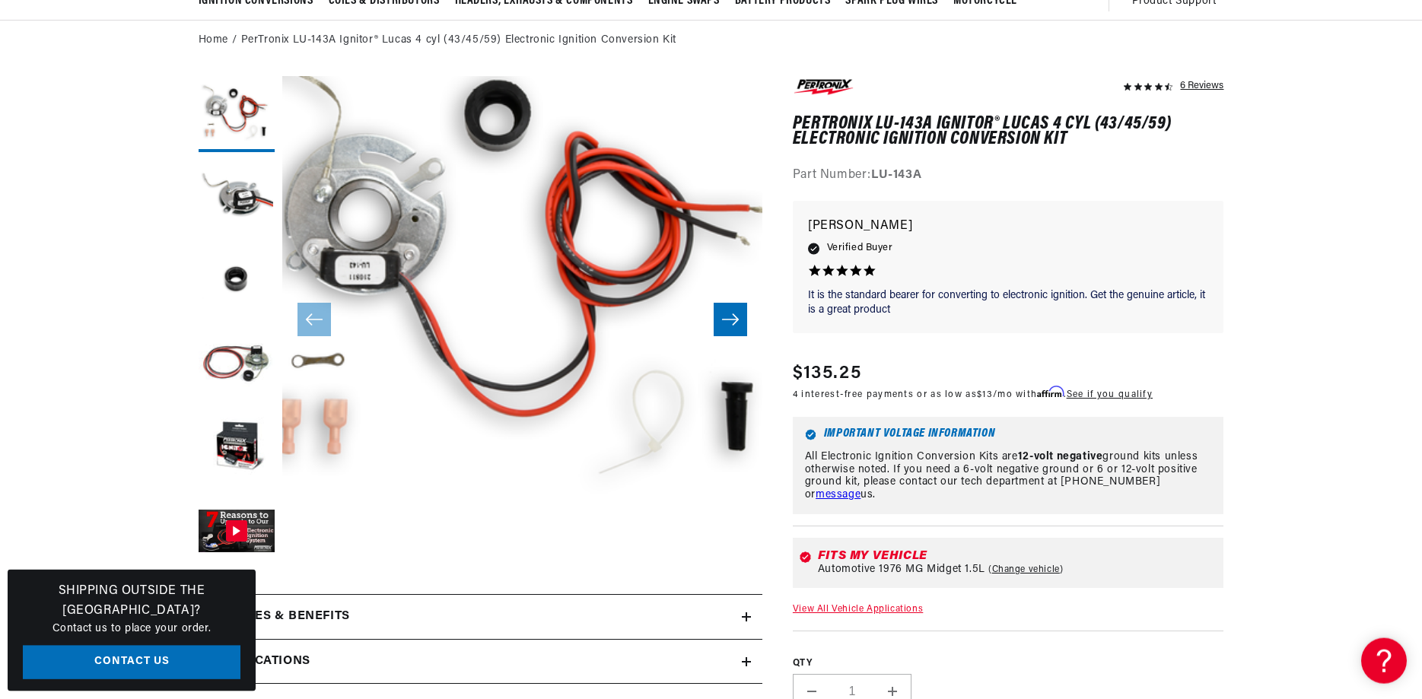
scroll to position [155, 0]
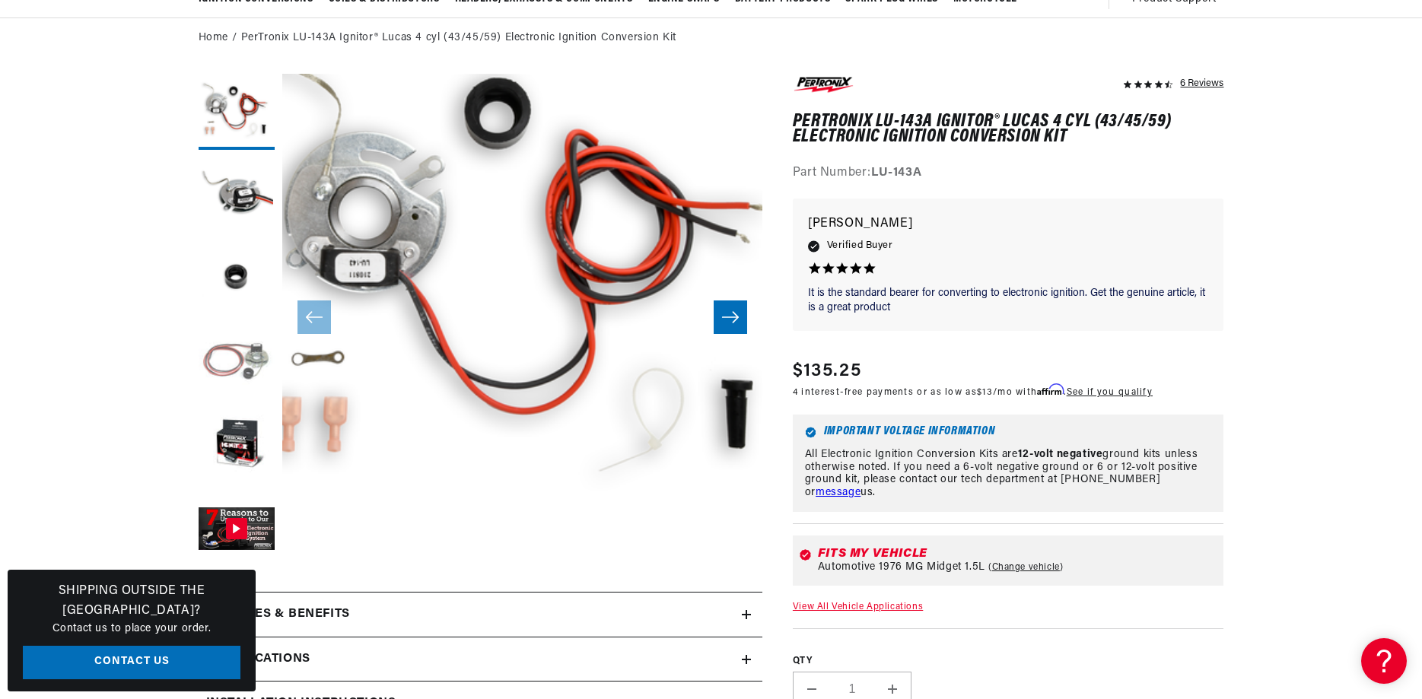
click at [255, 358] on button "Load image 4 in gallery view" at bounding box center [237, 363] width 76 height 76
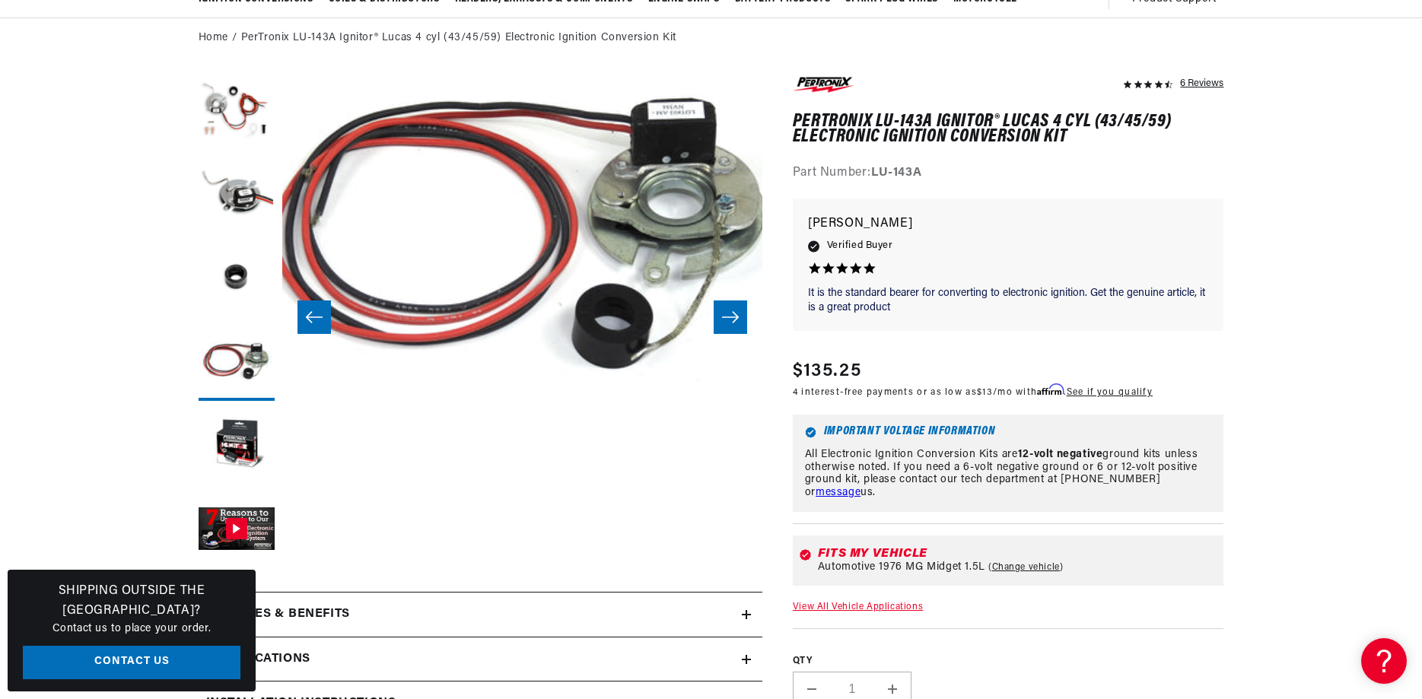
scroll to position [0, 1901]
click at [240, 438] on button "Load image 5 in gallery view" at bounding box center [237, 447] width 76 height 76
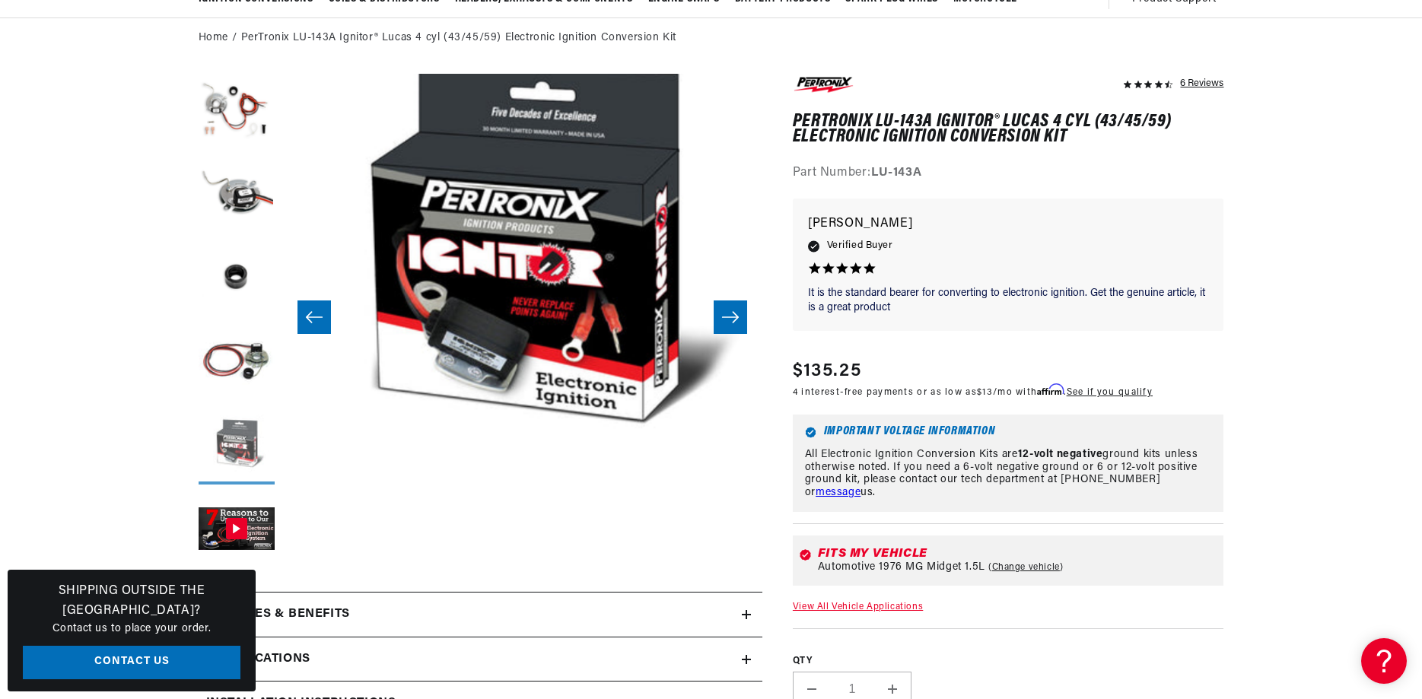
scroll to position [0, 1923]
click at [237, 282] on button "Load image 3 in gallery view" at bounding box center [237, 279] width 76 height 76
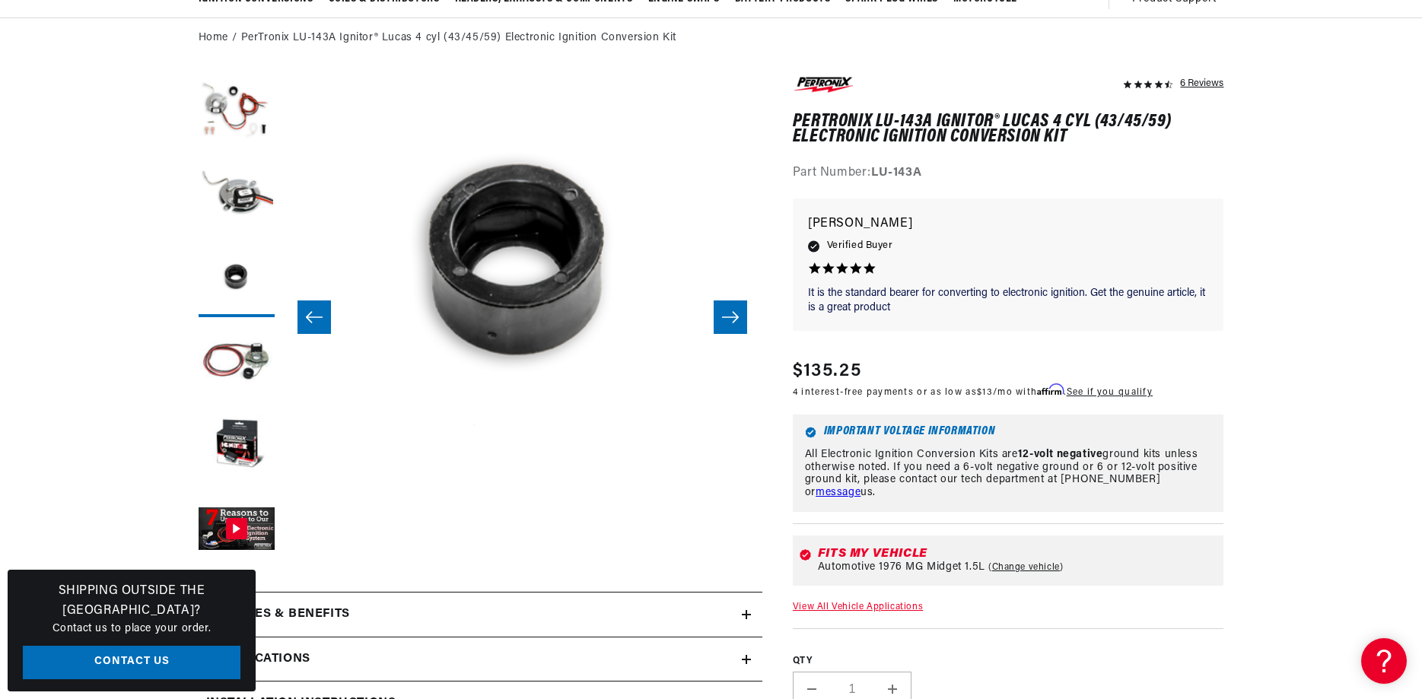
scroll to position [0, 0]
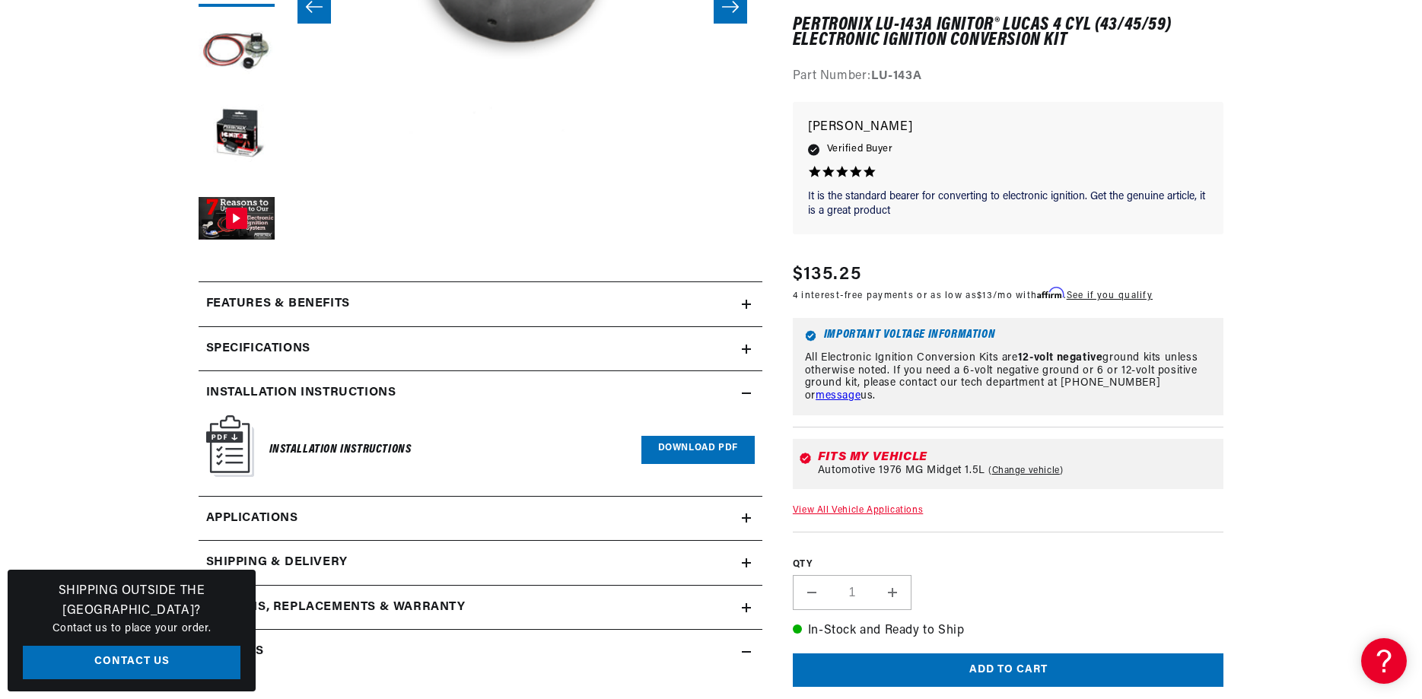
click at [263, 341] on h2 "Specifications" at bounding box center [258, 349] width 104 height 20
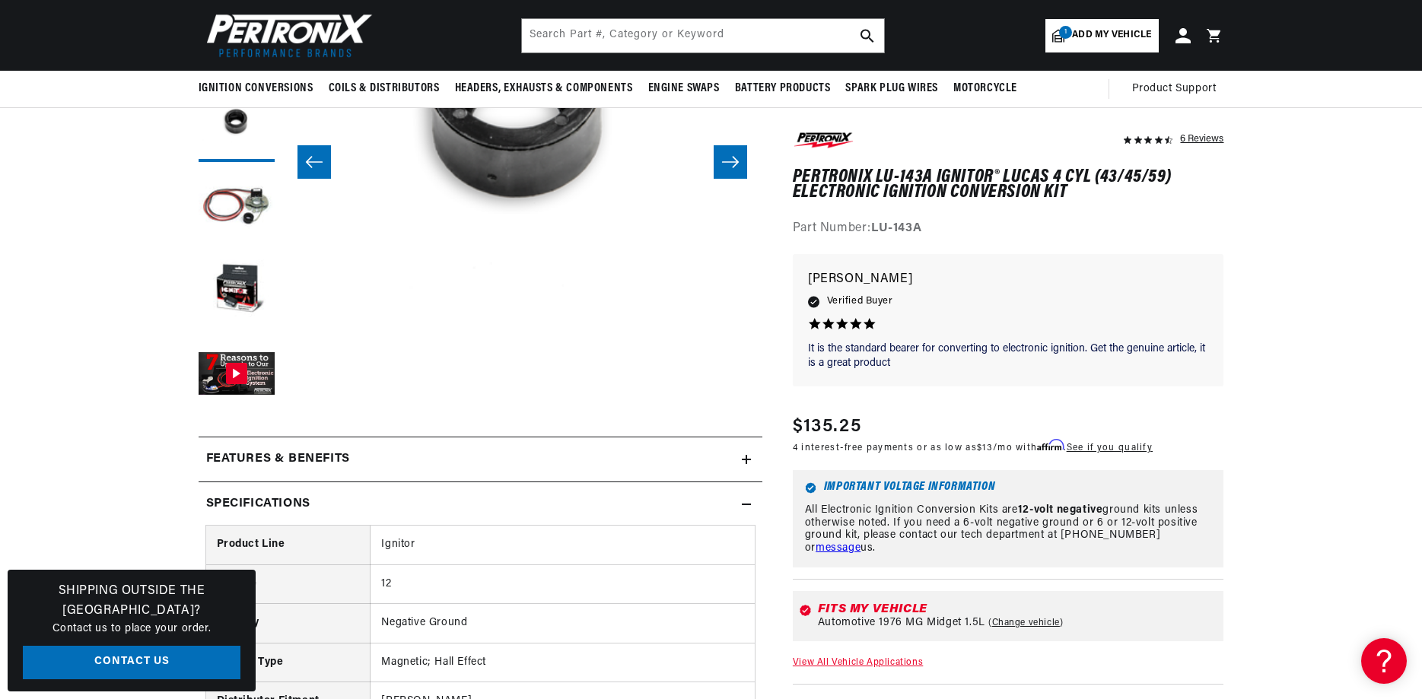
click at [622, 494] on summary "Specifications" at bounding box center [481, 505] width 564 height 44
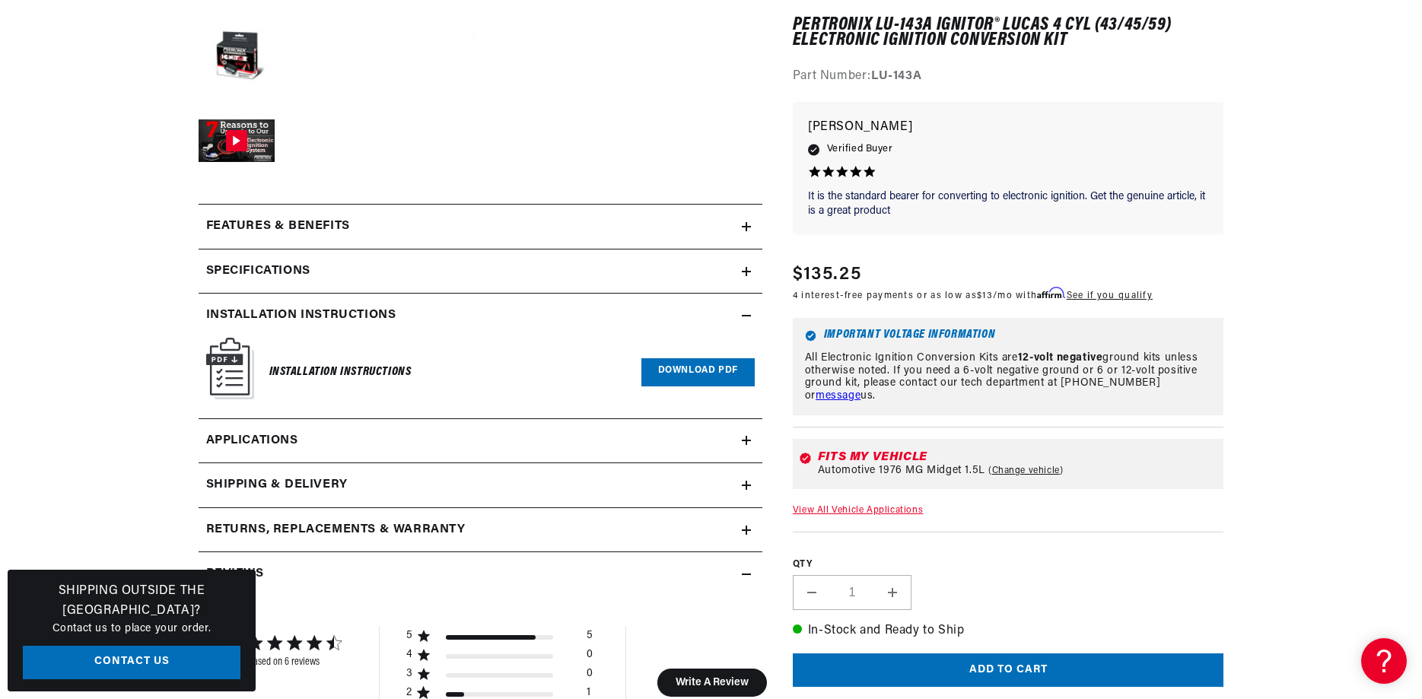
click at [325, 436] on link "Applications" at bounding box center [481, 441] width 564 height 45
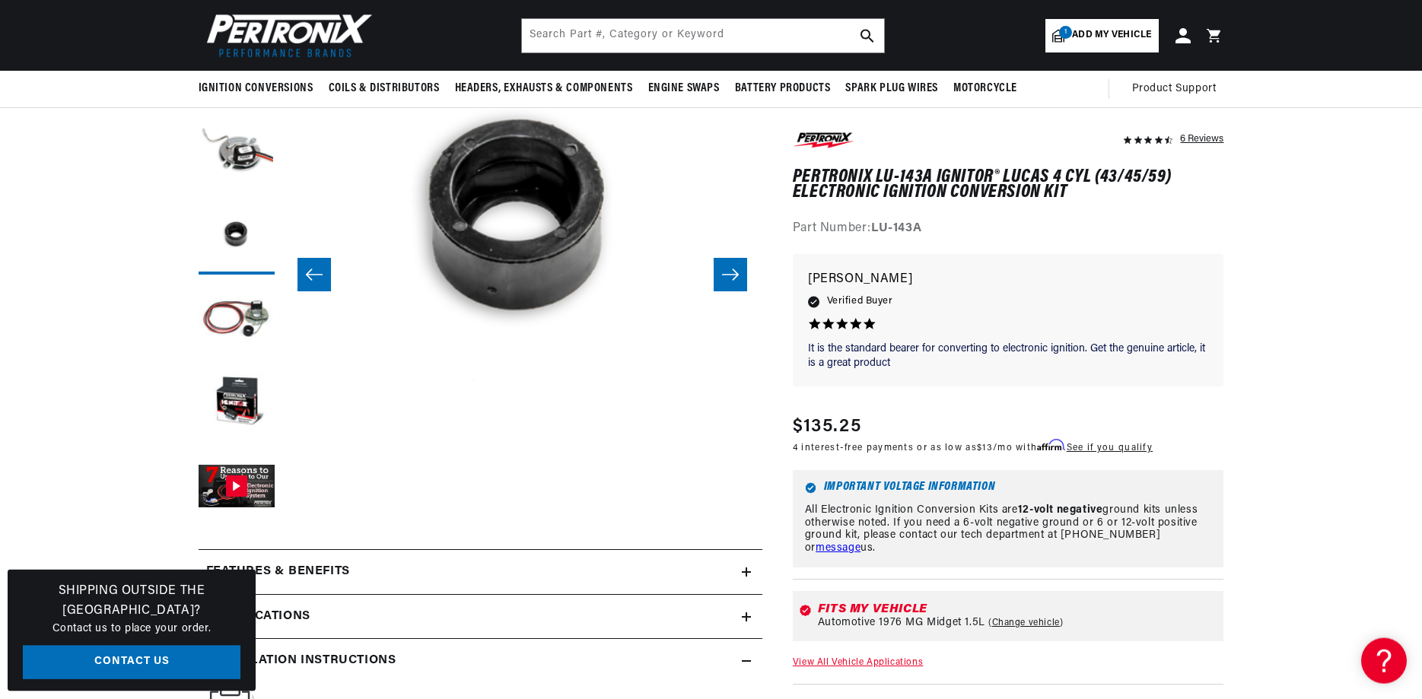
scroll to position [179, 0]
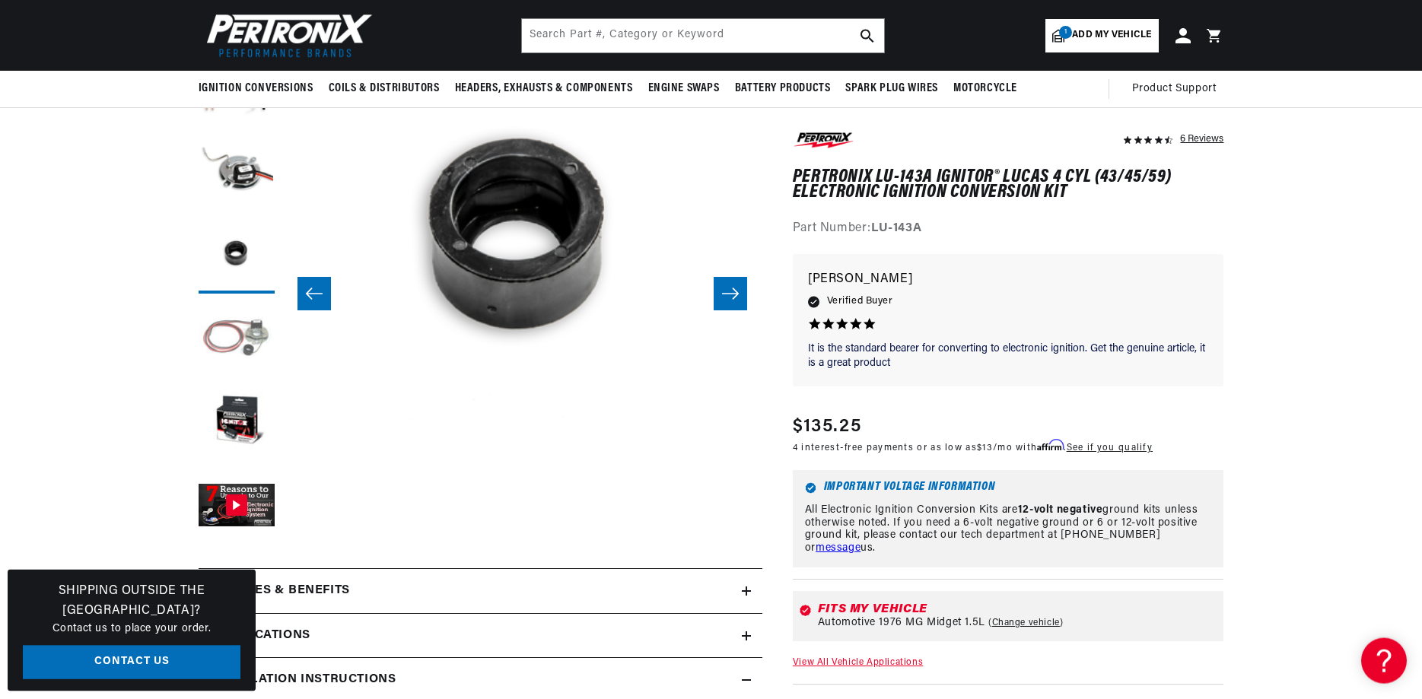
click at [253, 335] on button "Load image 4 in gallery view" at bounding box center [237, 339] width 76 height 76
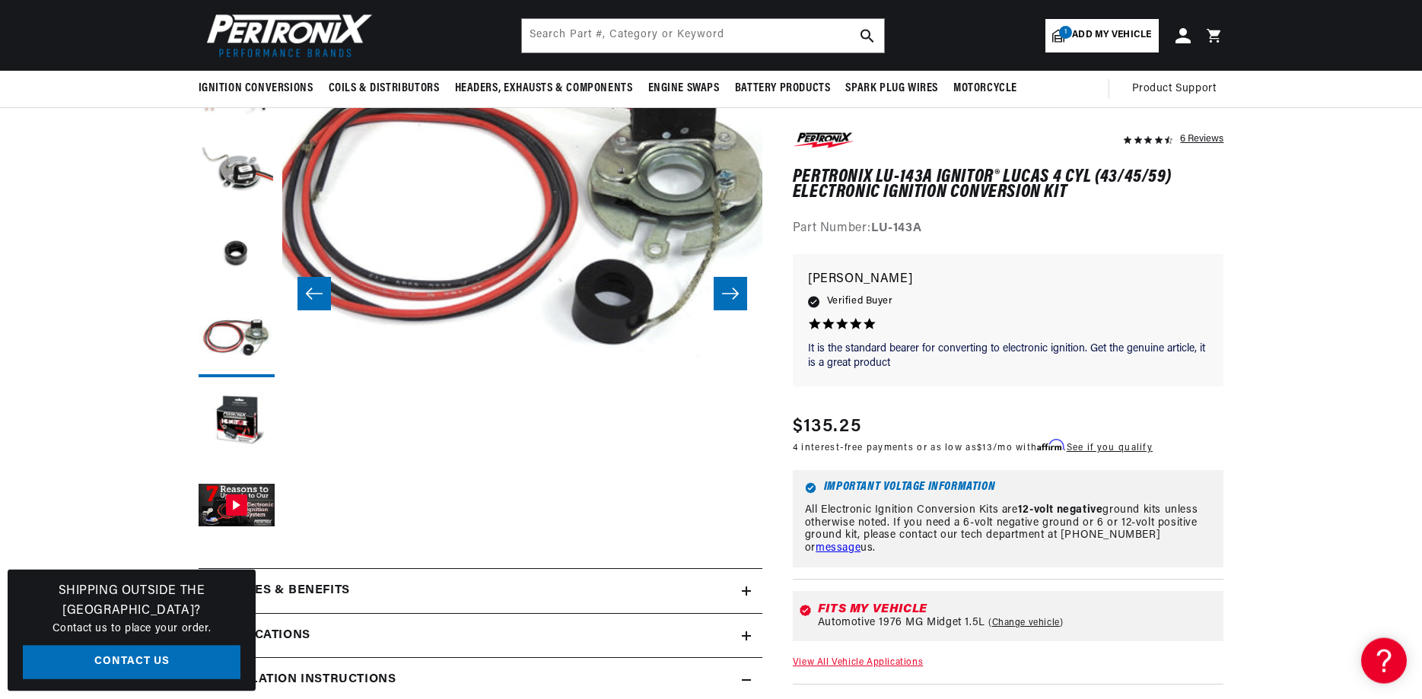
scroll to position [0, 1442]
click at [241, 174] on button "Load image 2 in gallery view" at bounding box center [237, 172] width 76 height 76
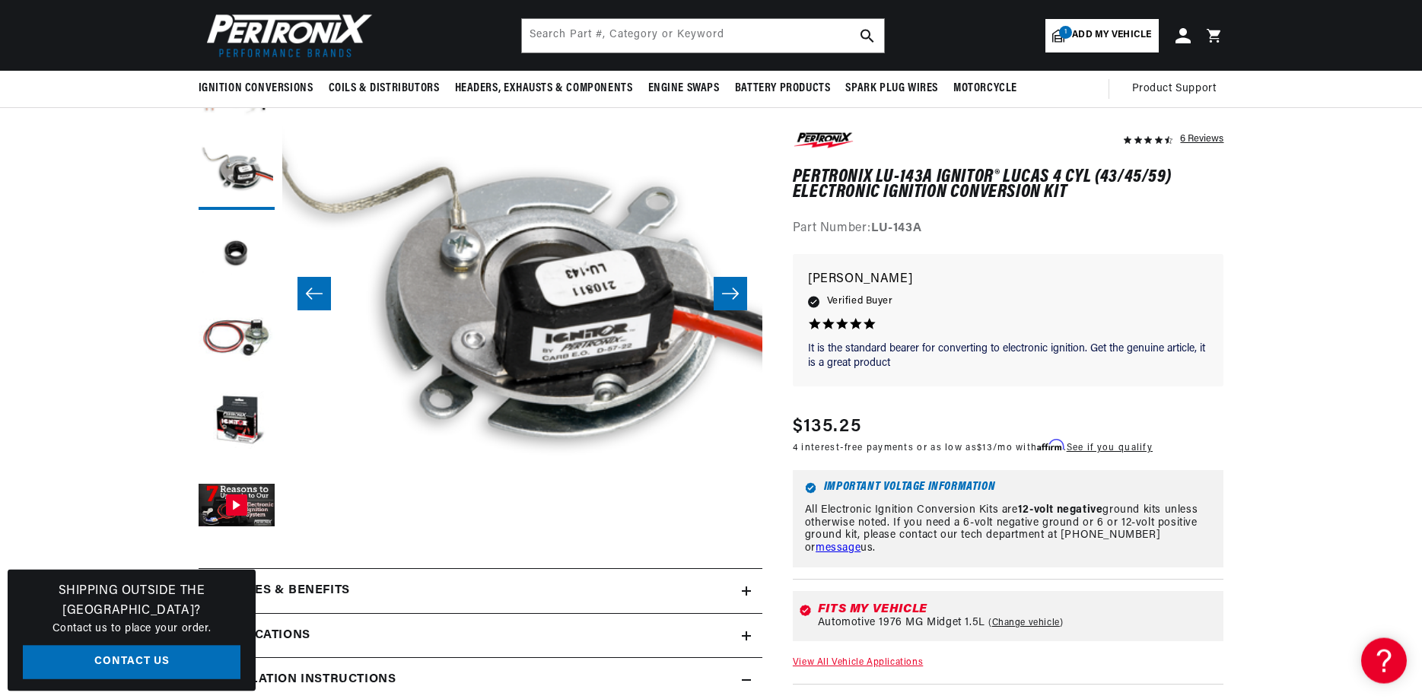
scroll to position [0, 480]
click at [245, 260] on button "Load image 3 in gallery view" at bounding box center [237, 256] width 76 height 76
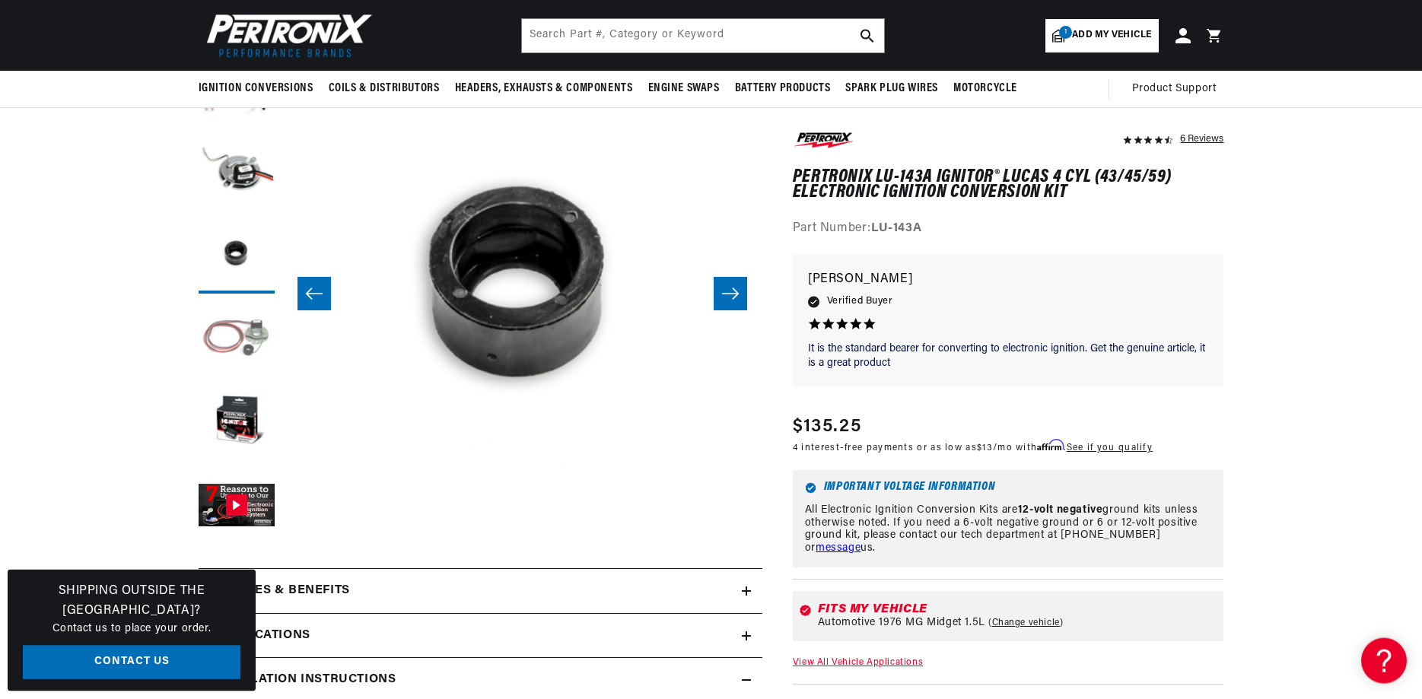
scroll to position [0, 1901]
click at [241, 333] on button "Load image 4 in gallery view" at bounding box center [237, 339] width 76 height 76
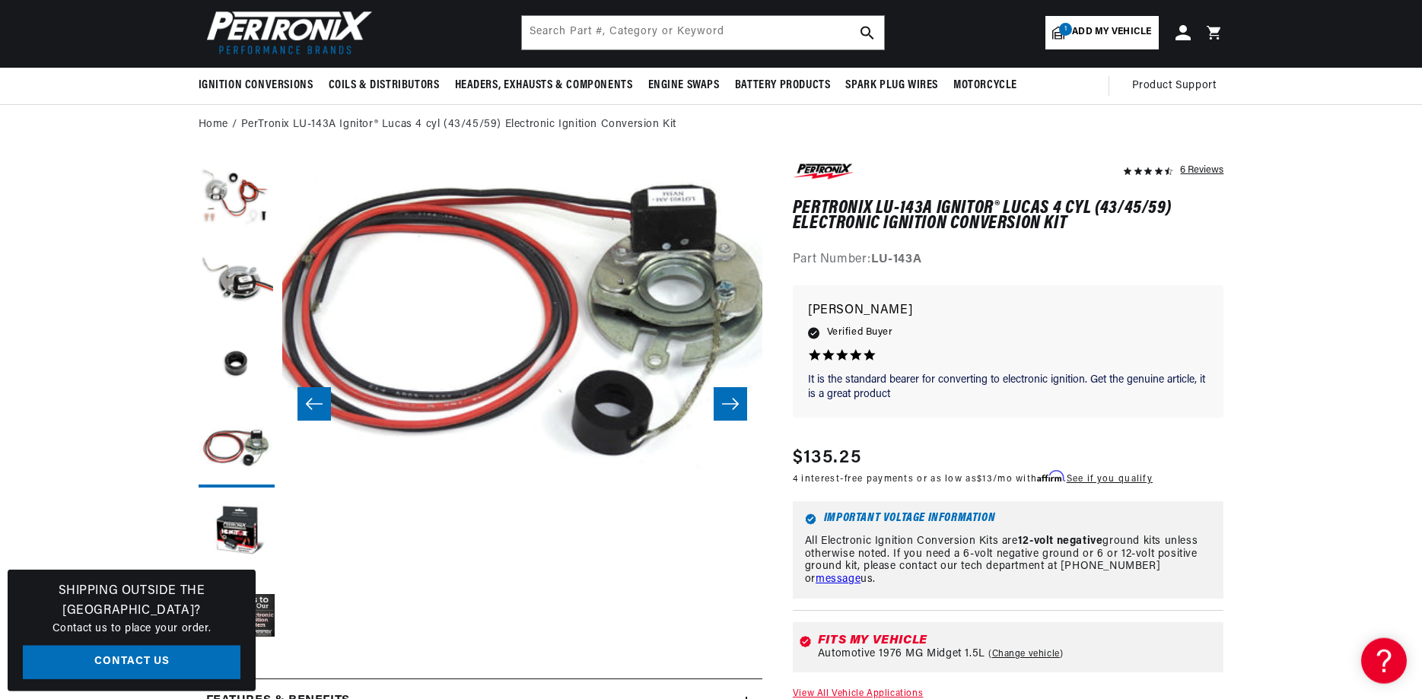
scroll to position [0, 0]
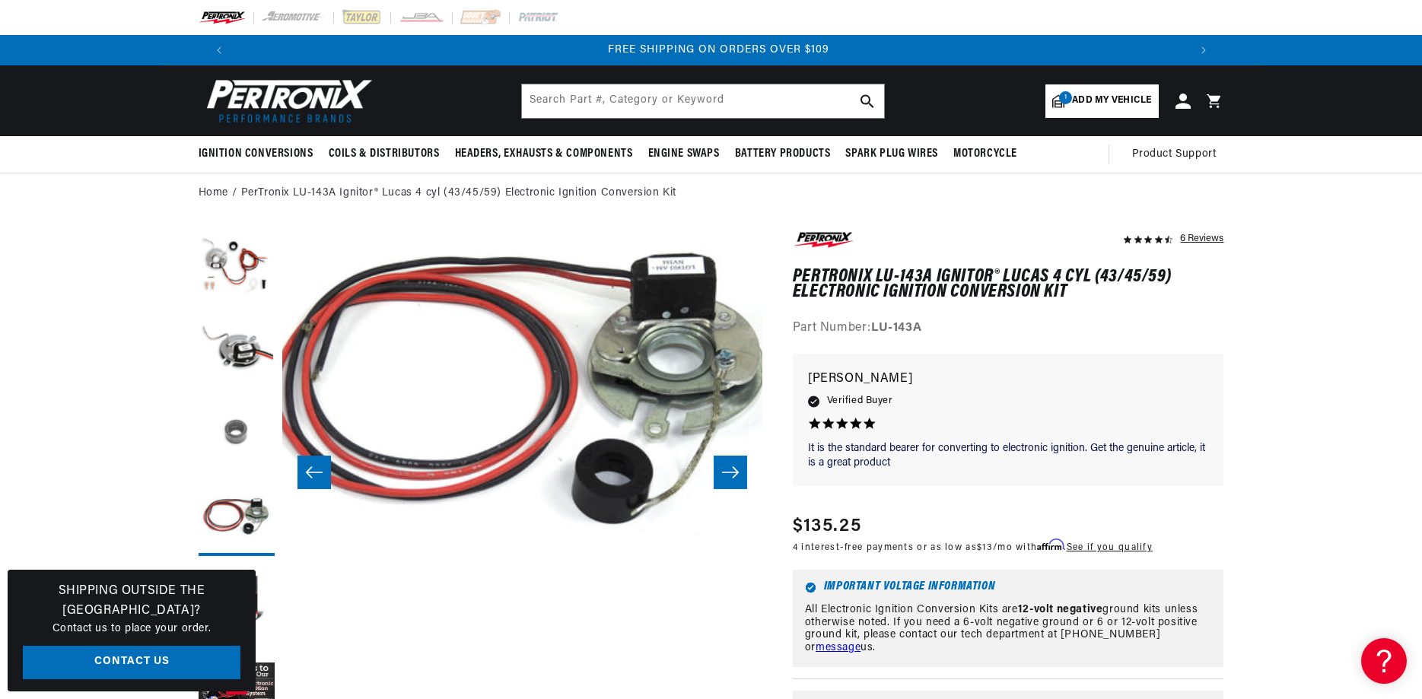
click at [239, 435] on button "Load image 3 in gallery view" at bounding box center [237, 435] width 76 height 76
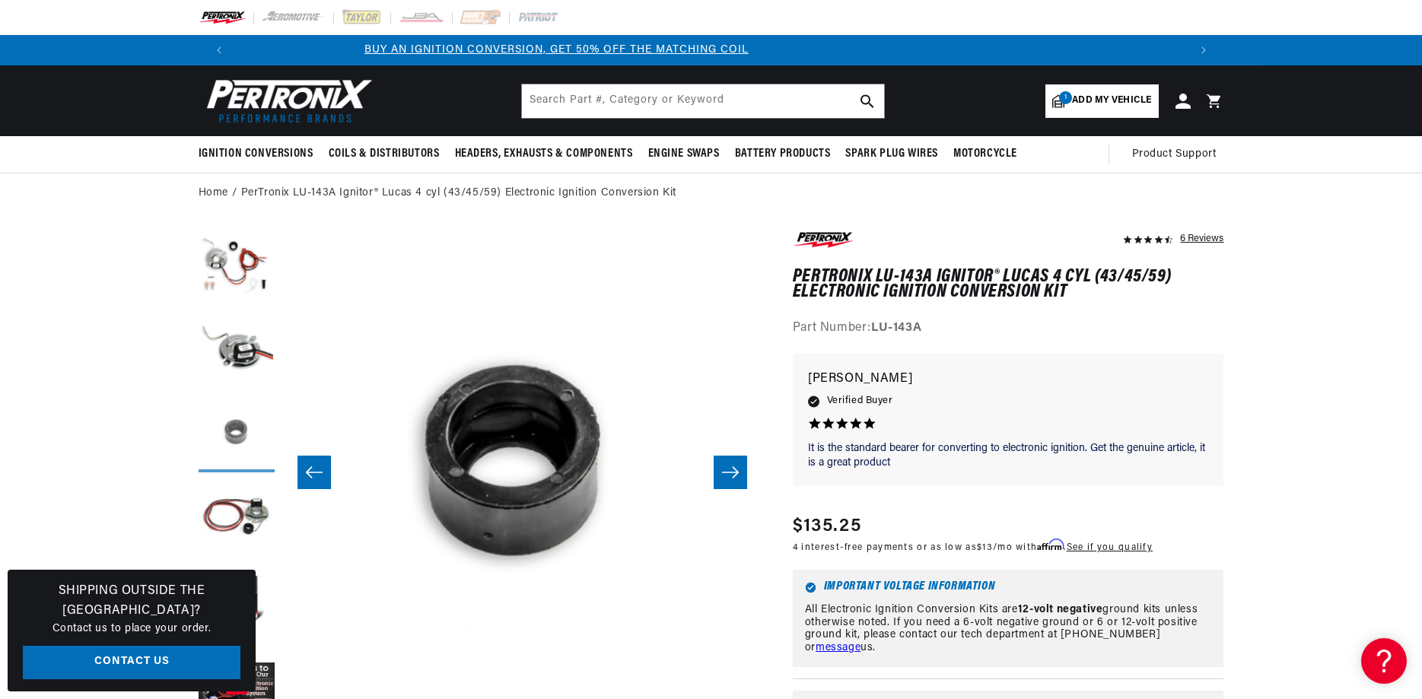
scroll to position [0, 11]
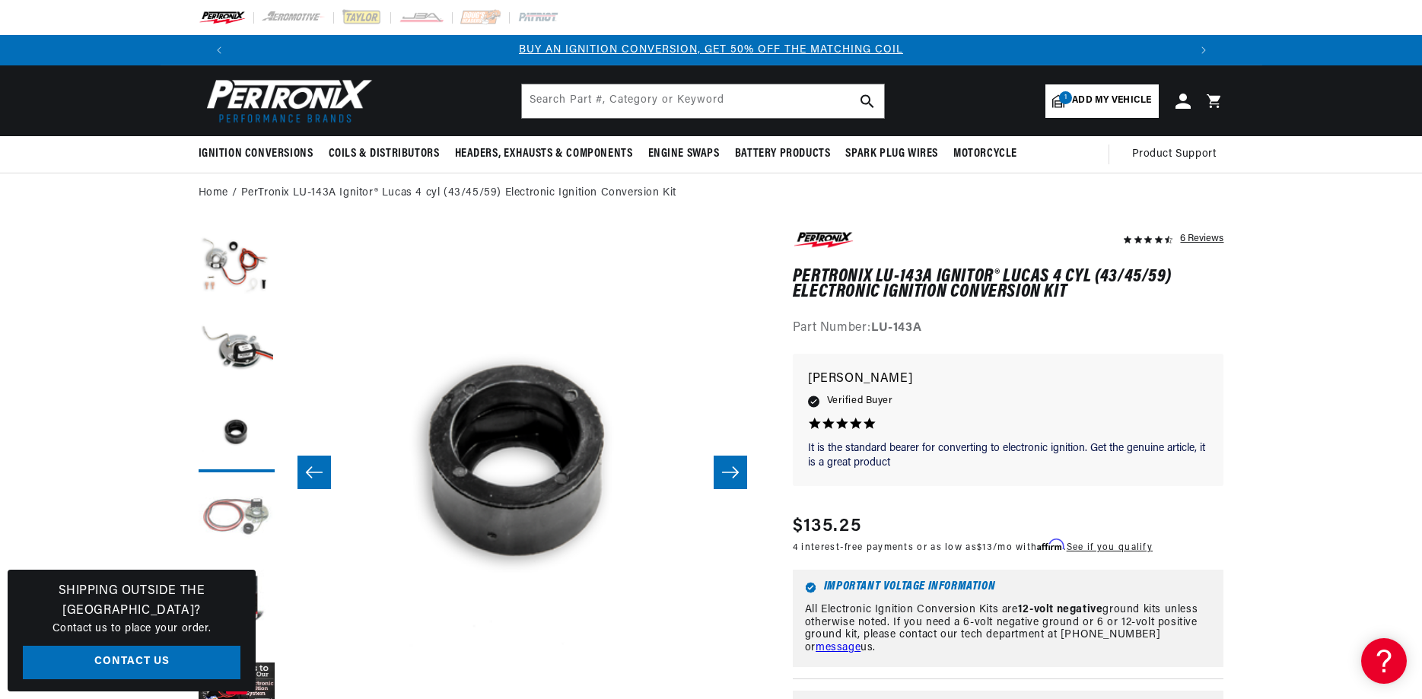
click at [235, 524] on button "Load image 4 in gallery view" at bounding box center [237, 518] width 76 height 76
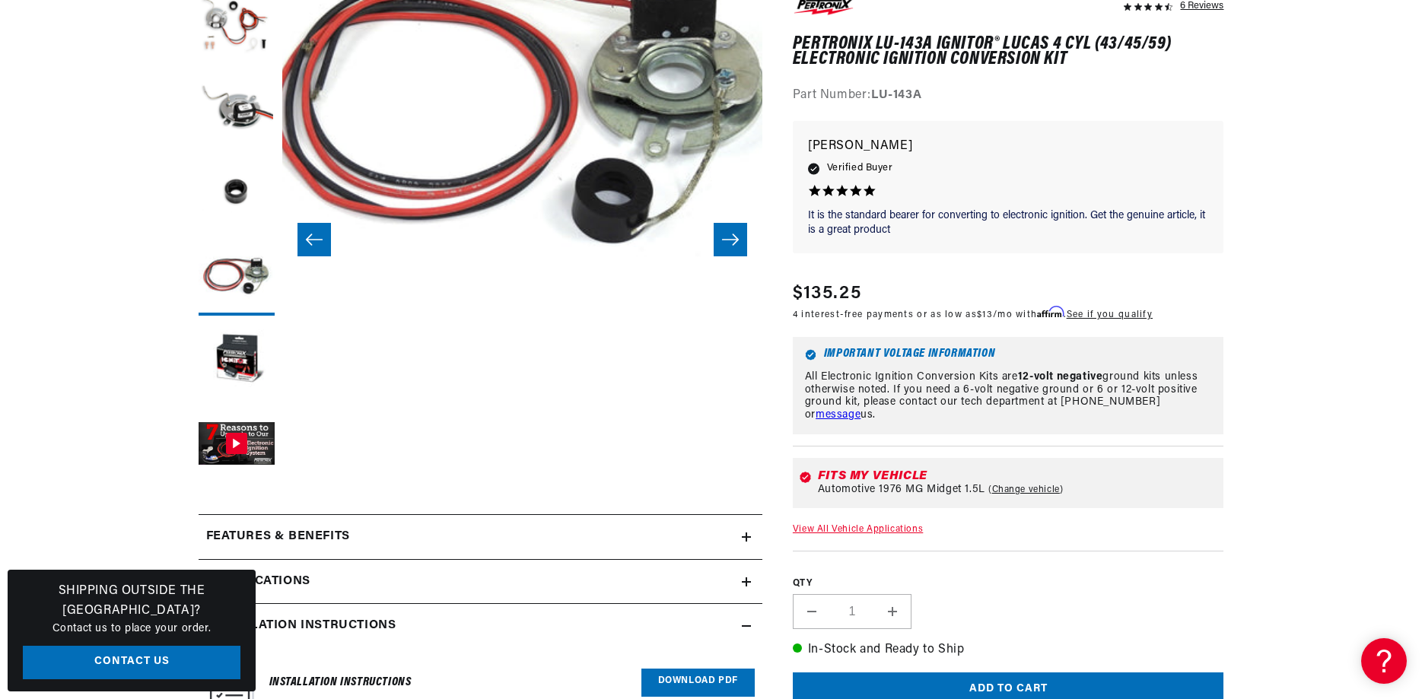
click at [738, 239] on icon "Slide right" at bounding box center [731, 239] width 18 height 15
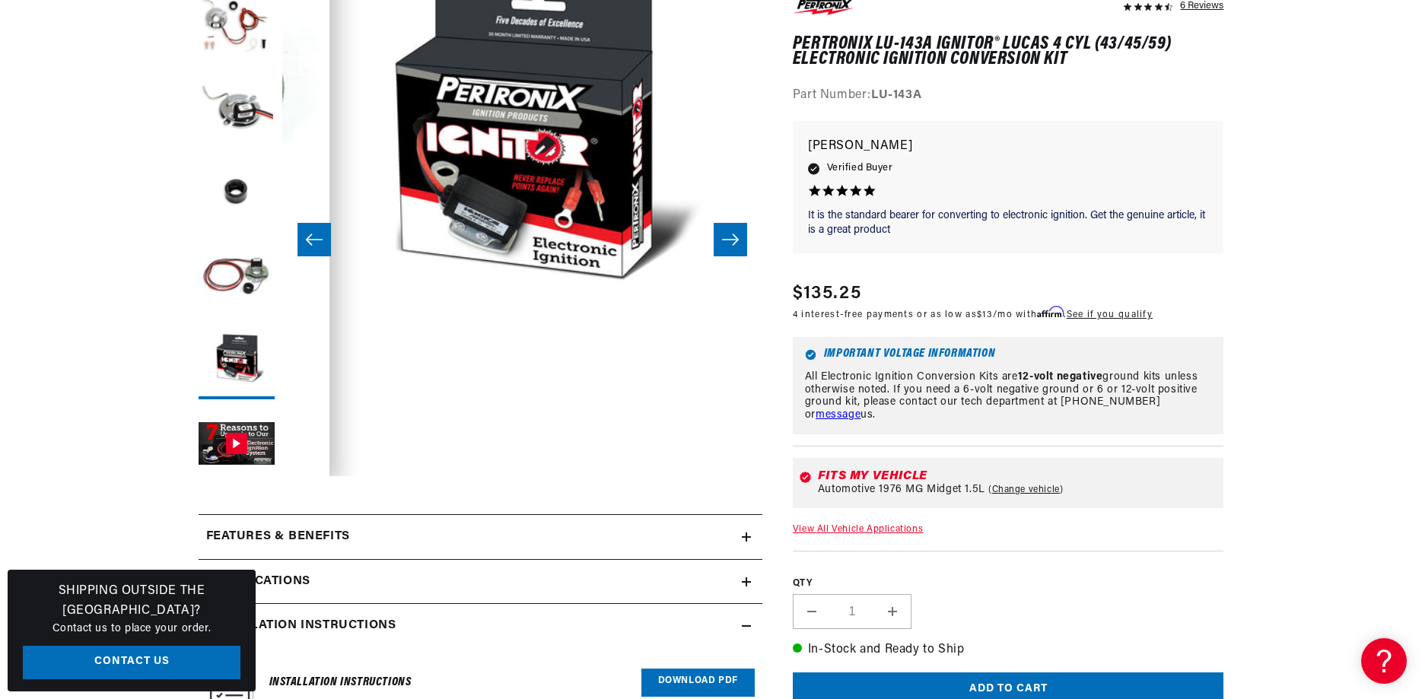
click at [717, 241] on button "Slide right" at bounding box center [730, 239] width 33 height 33
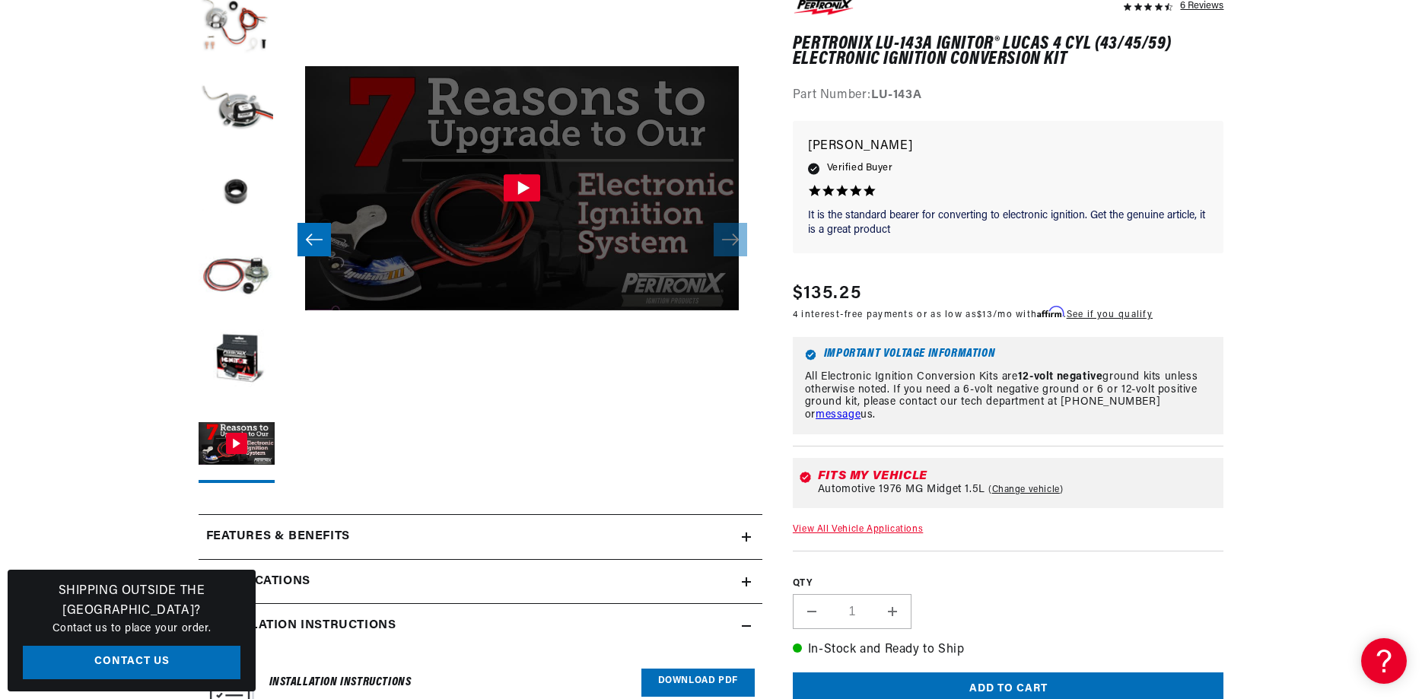
click at [521, 188] on icon "Gallery Viewer" at bounding box center [524, 188] width 12 height 14
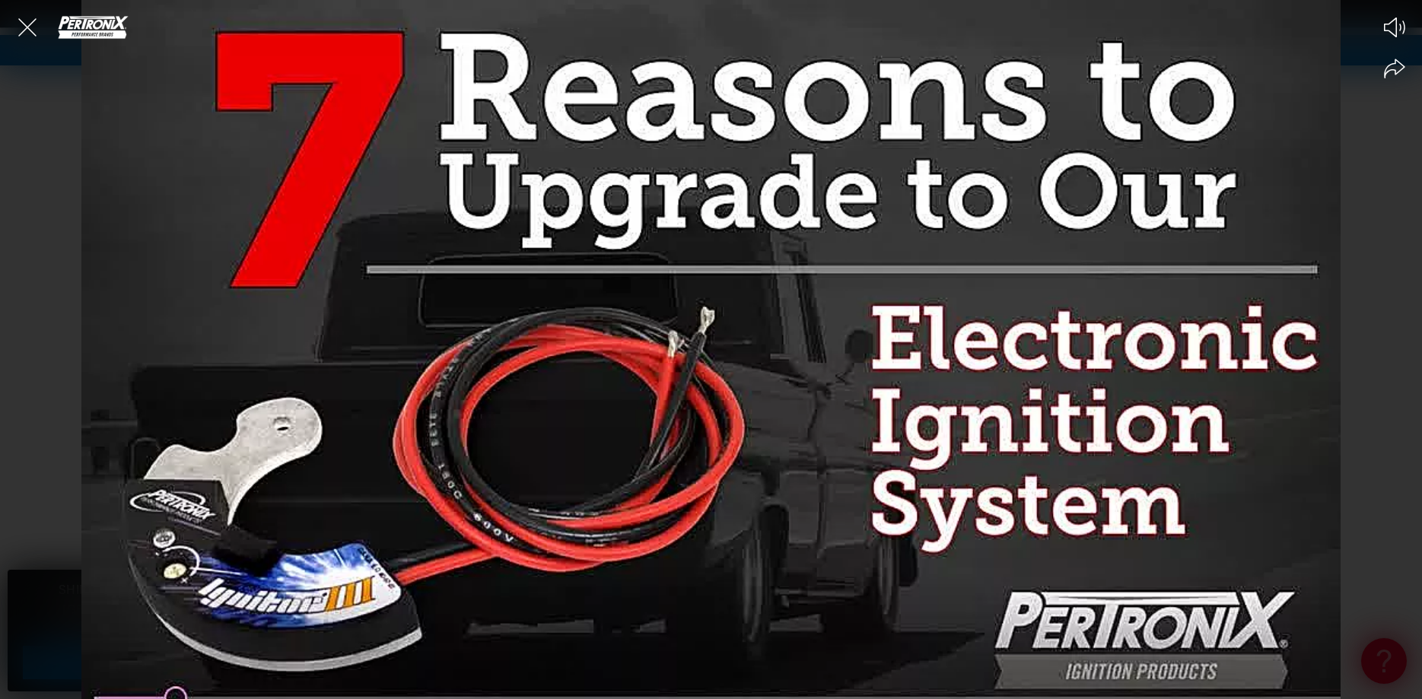
scroll to position [0, 0]
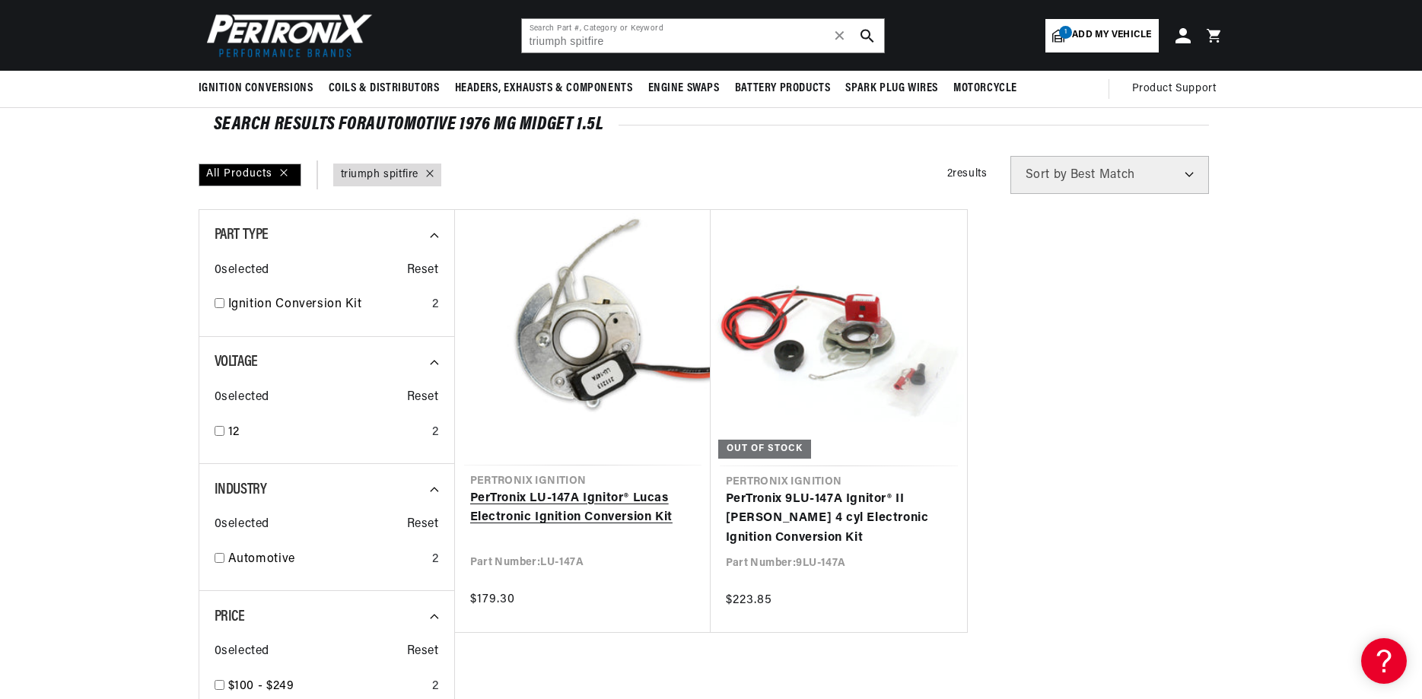
click at [598, 489] on link "PerTronix LU-147A Ignitor® Lucas Electronic Ignition Conversion Kit" at bounding box center [582, 508] width 225 height 39
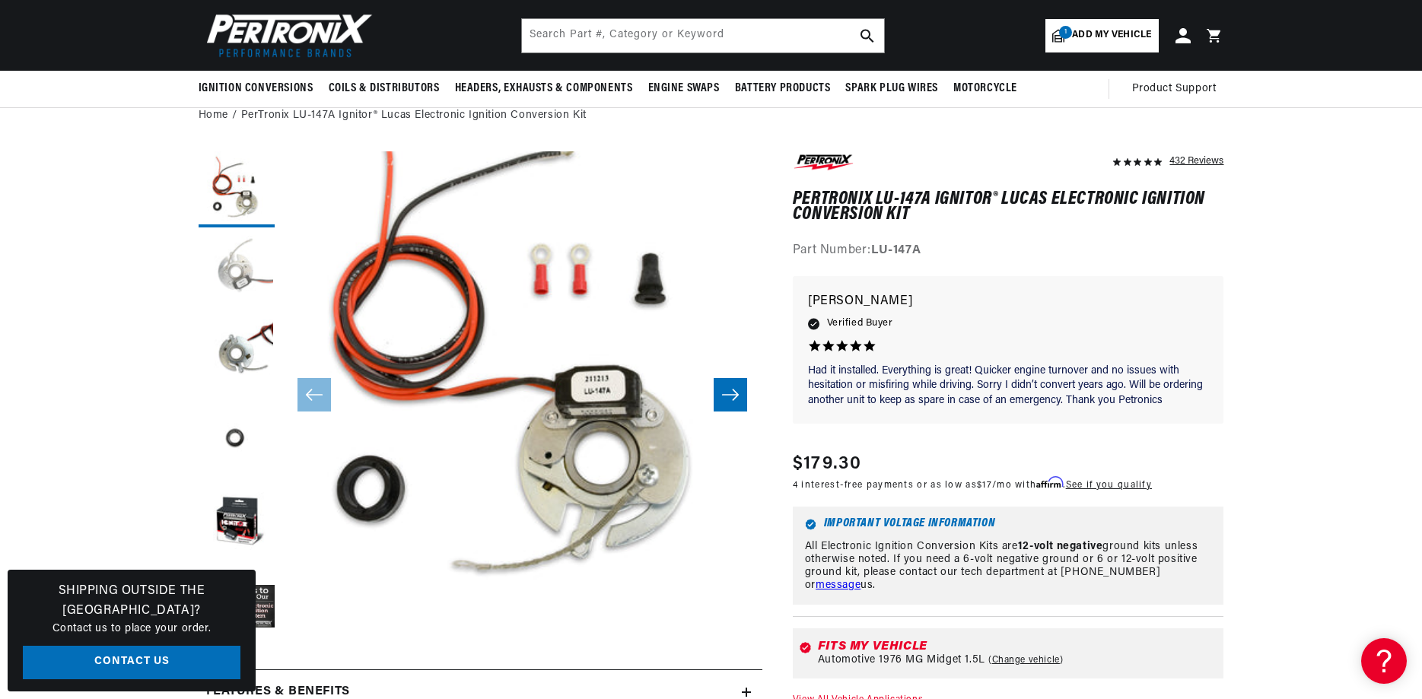
scroll to position [0, 951]
click at [235, 277] on button "Load image 2 in gallery view" at bounding box center [237, 273] width 76 height 76
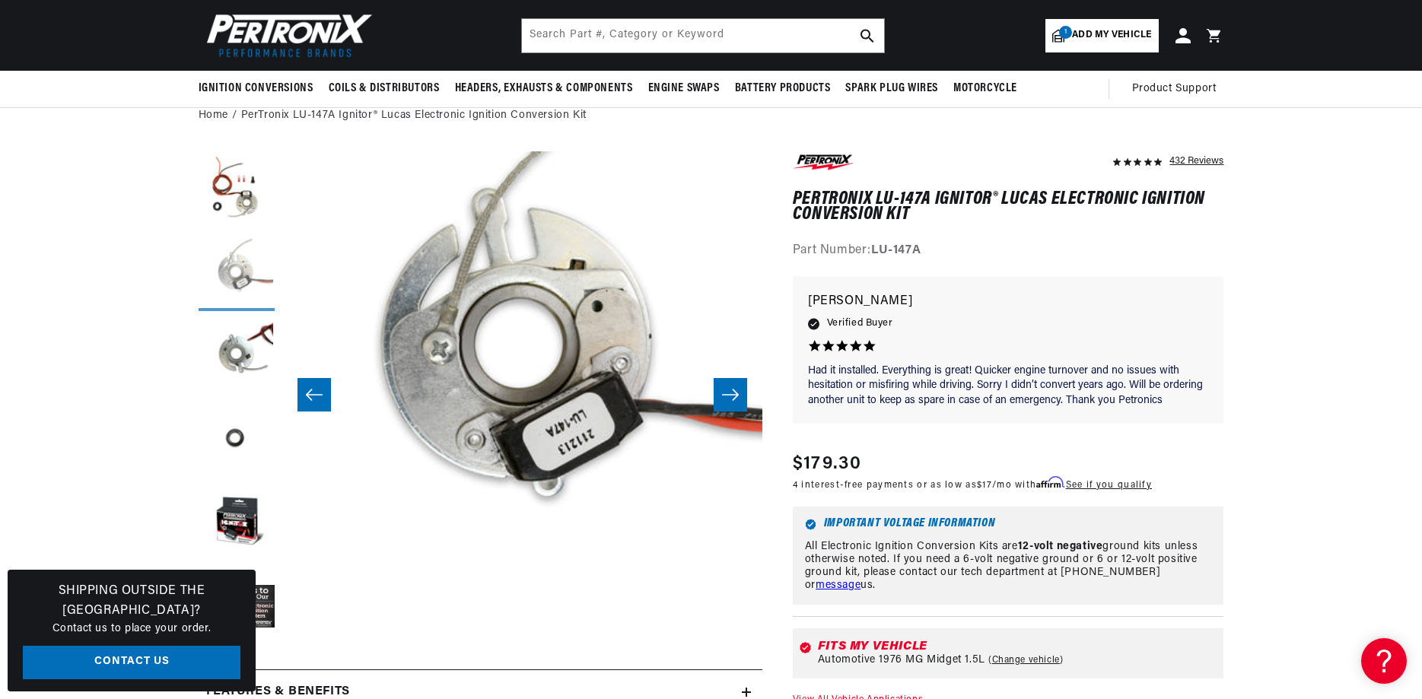
scroll to position [48, 480]
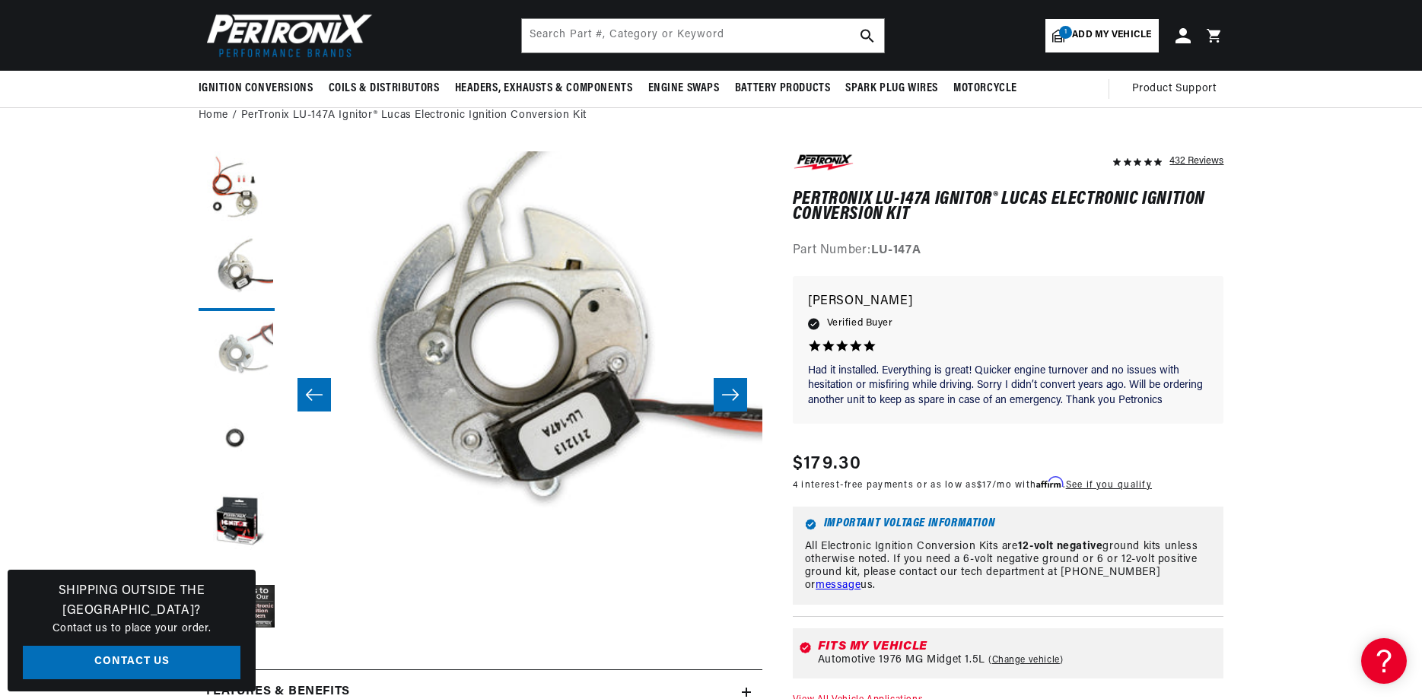
click at [234, 338] on button "Load image 3 in gallery view" at bounding box center [237, 357] width 76 height 76
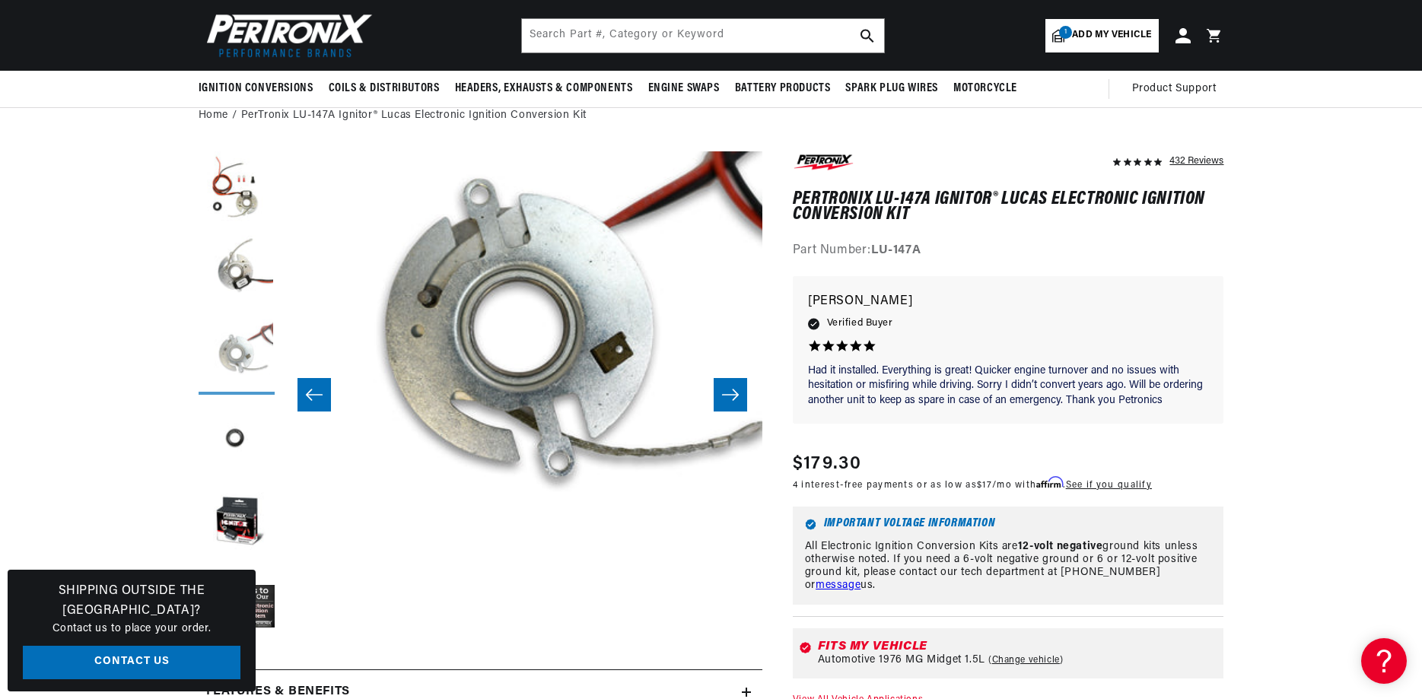
scroll to position [0, 1901]
click at [237, 365] on button "Load image 3 in gallery view" at bounding box center [237, 357] width 76 height 76
click at [227, 427] on button "Load image 4 in gallery view" at bounding box center [237, 441] width 76 height 76
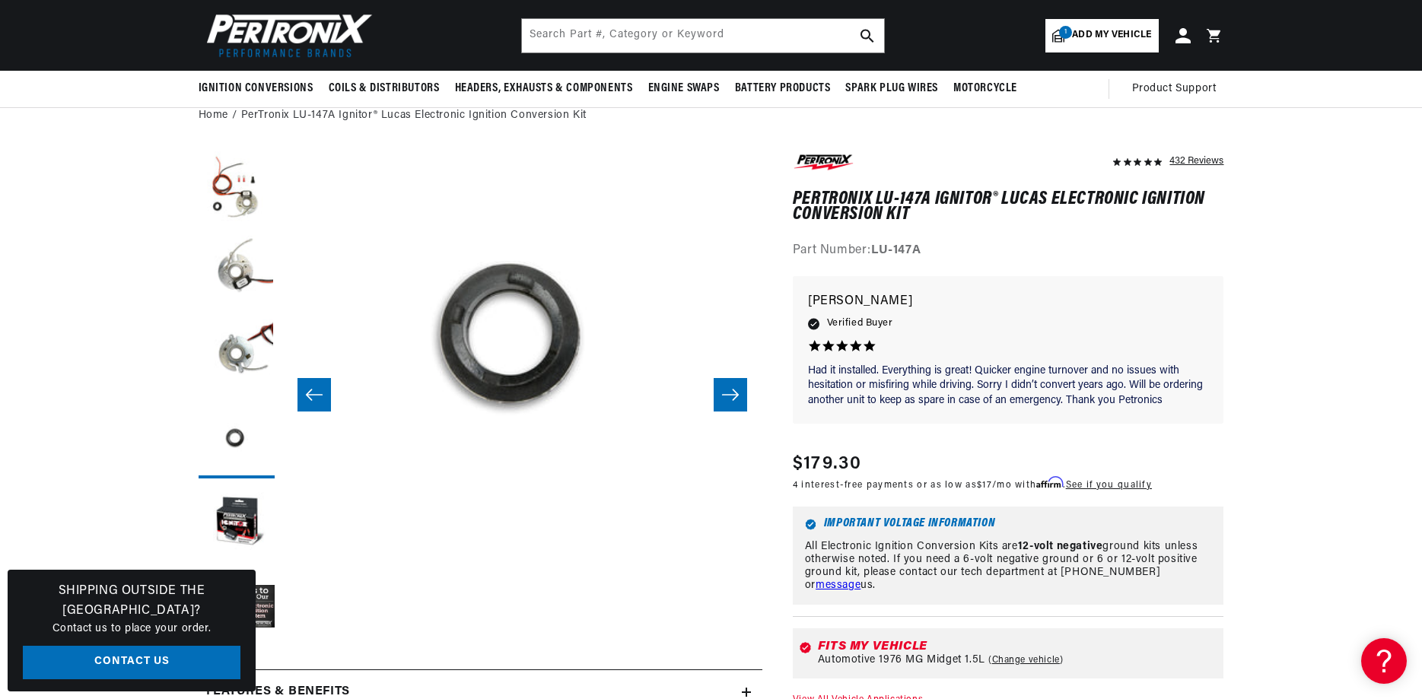
scroll to position [0, 0]
click at [236, 437] on button "Load image 4 in gallery view" at bounding box center [237, 441] width 76 height 76
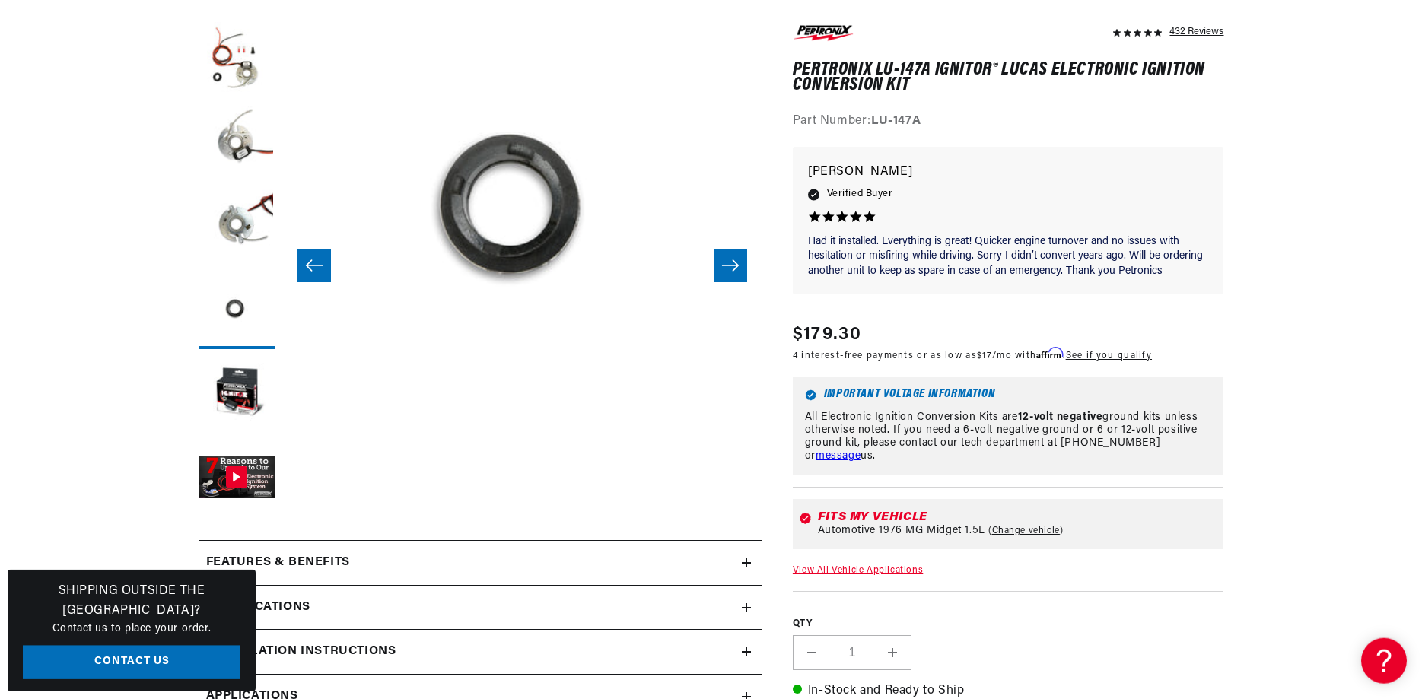
scroll to position [388, 0]
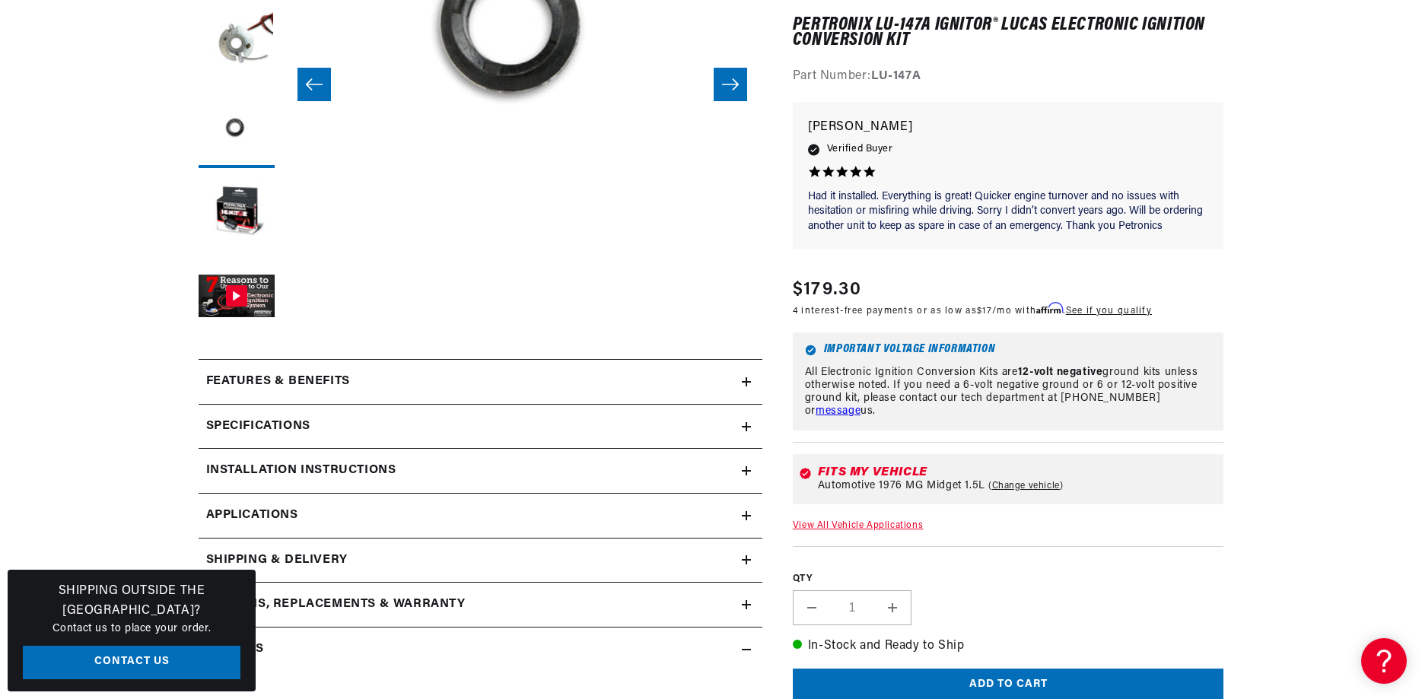
click at [434, 471] on div "Installation instructions" at bounding box center [470, 471] width 543 height 20
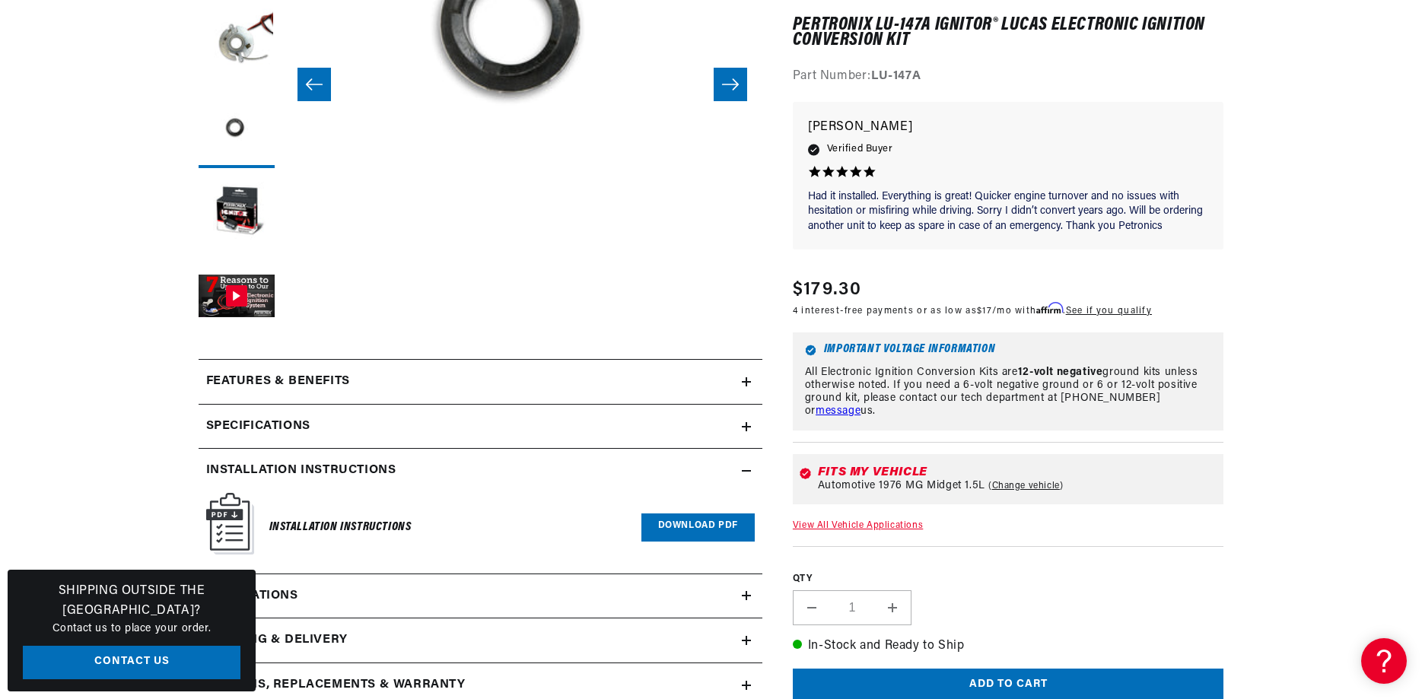
click at [690, 530] on link "Download PDF" at bounding box center [698, 528] width 113 height 28
